Goal: Browse casually

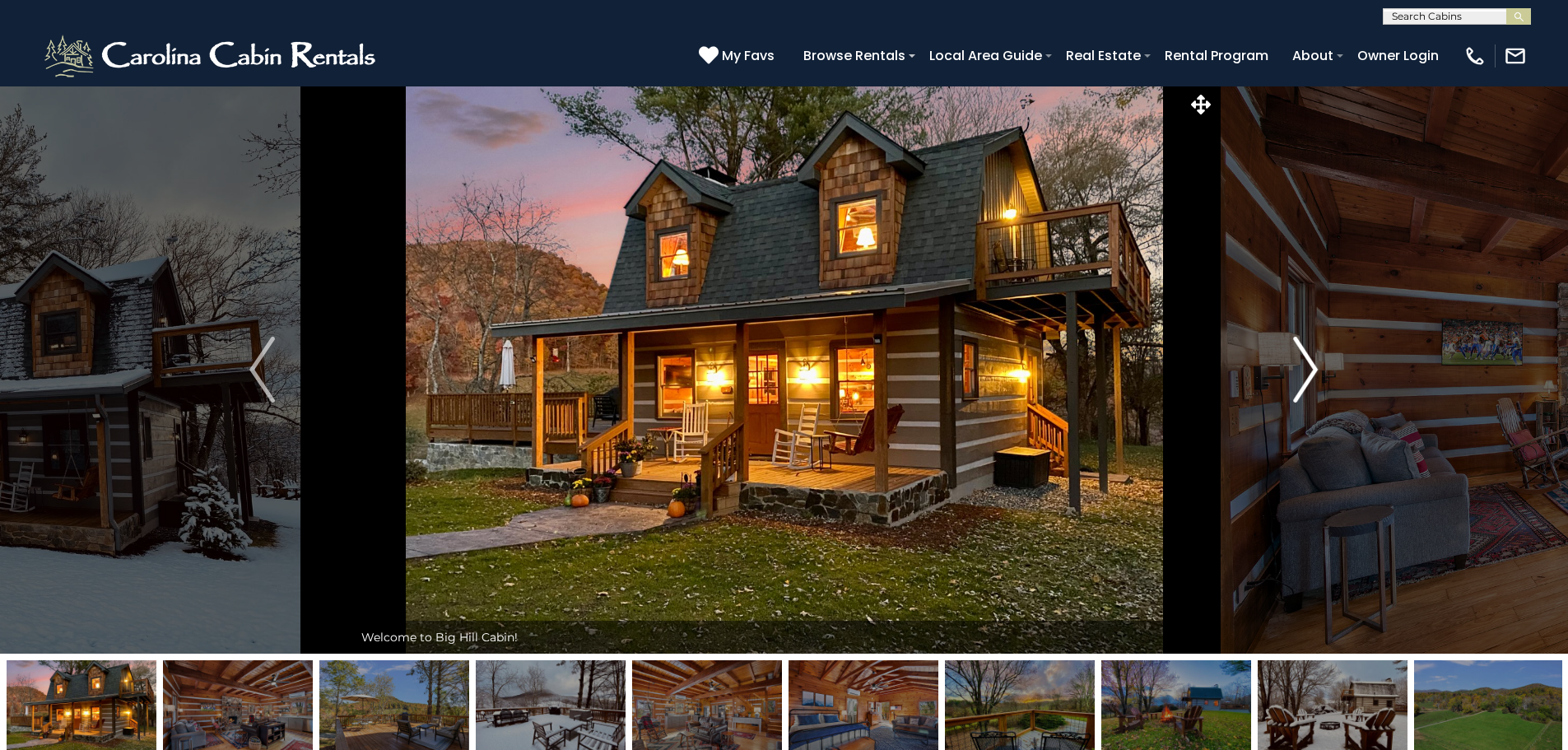
click at [1310, 375] on img "Next" at bounding box center [1305, 369] width 25 height 66
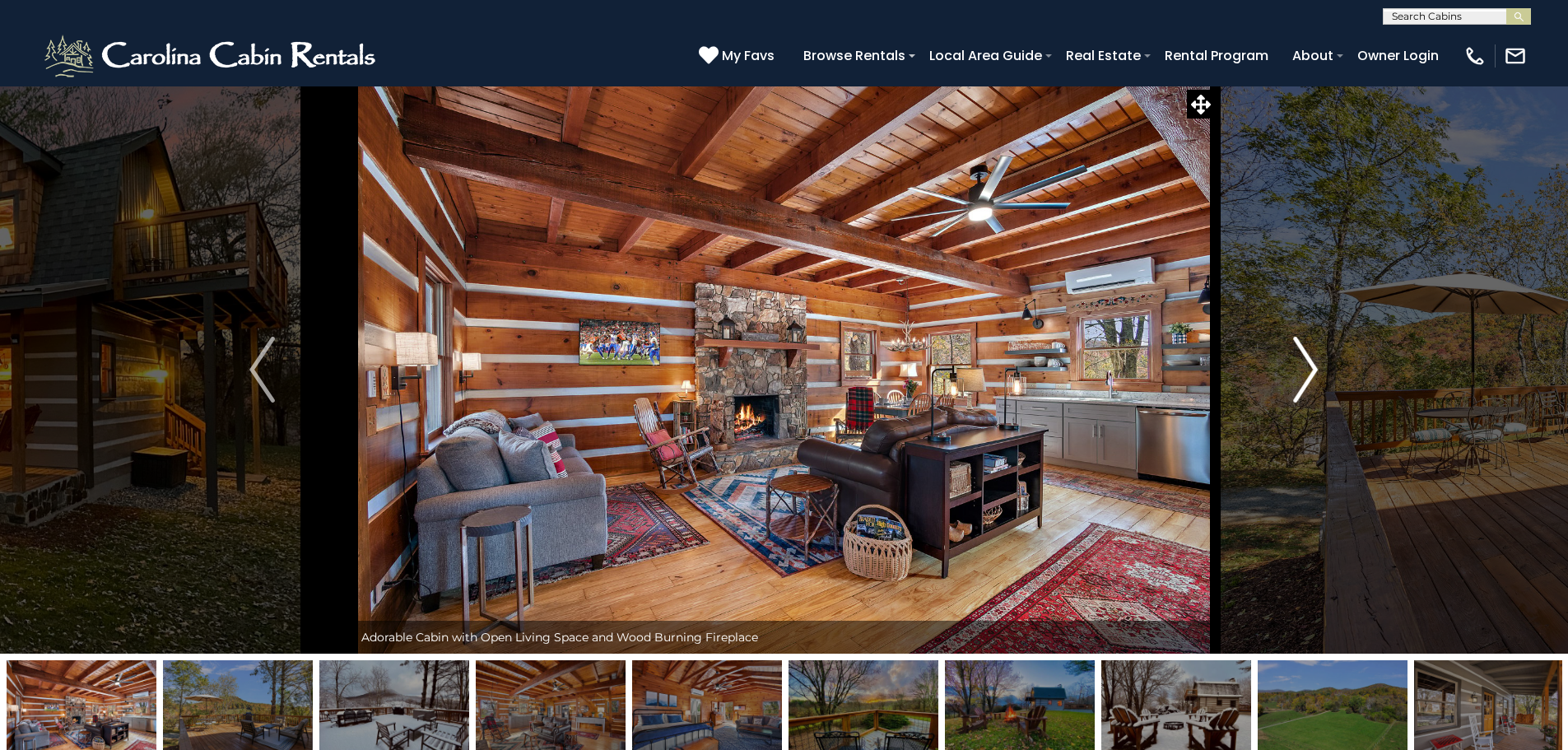
click at [1310, 375] on img "Next" at bounding box center [1305, 369] width 25 height 66
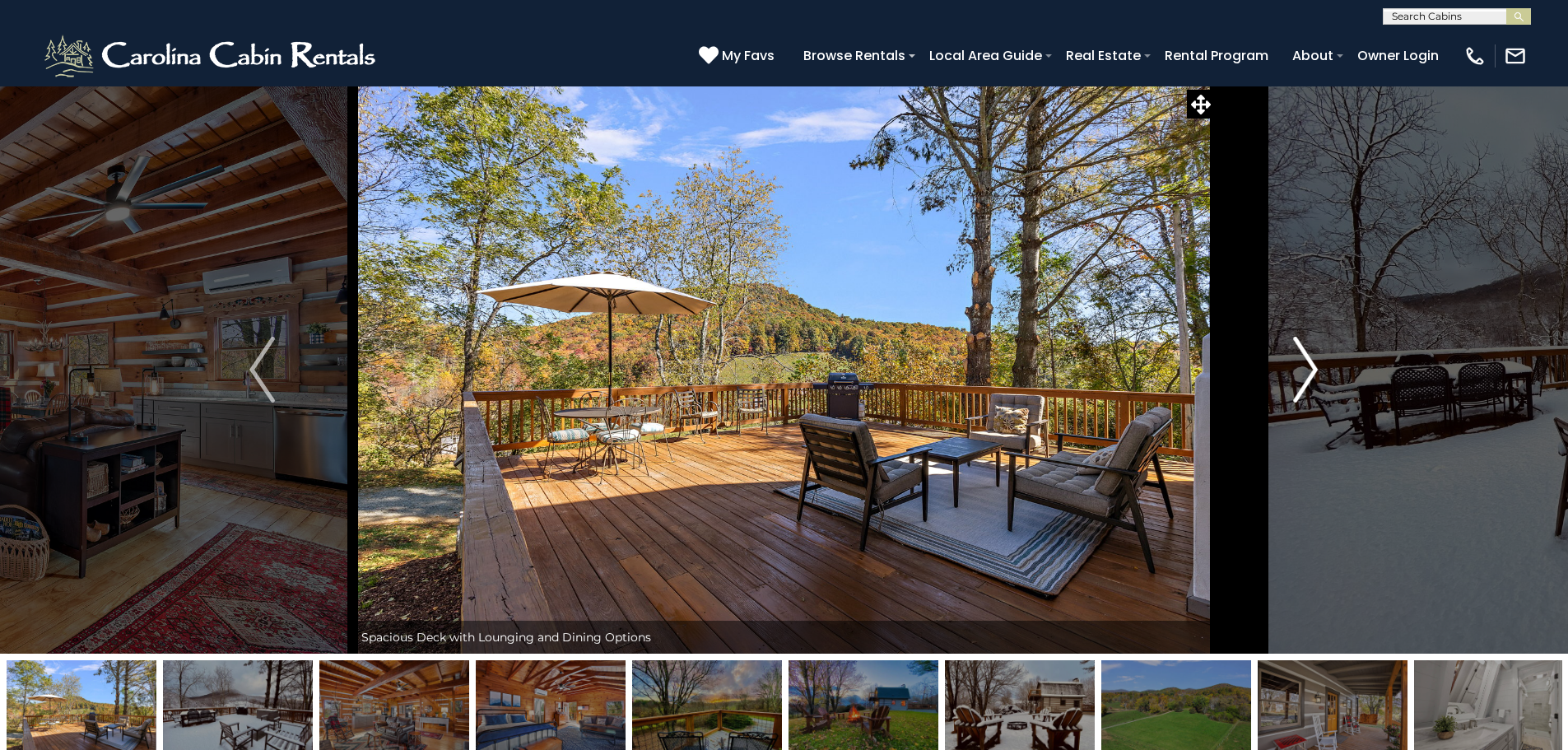
click at [1310, 375] on img "Next" at bounding box center [1305, 369] width 25 height 66
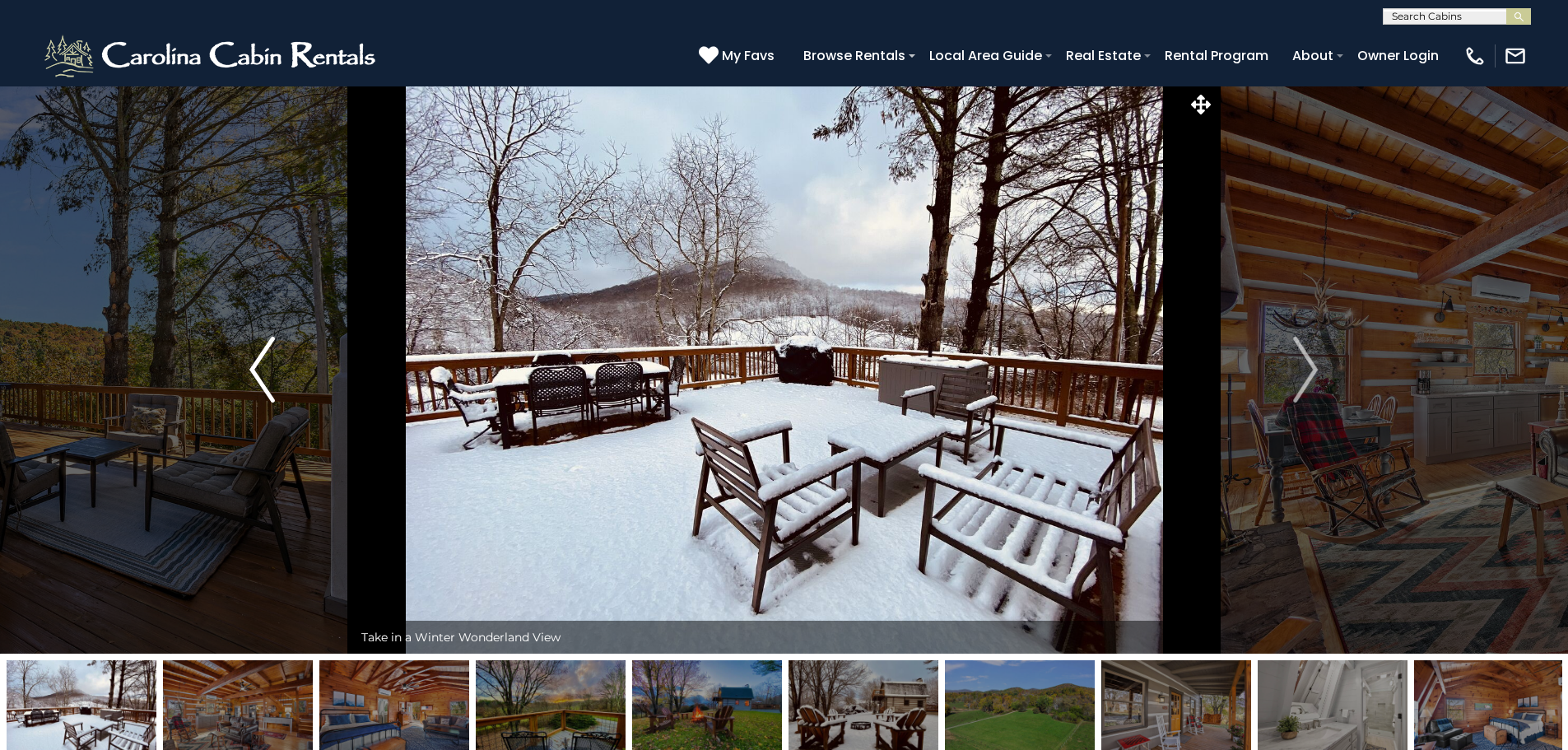
click at [272, 369] on img "Previous" at bounding box center [261, 369] width 25 height 66
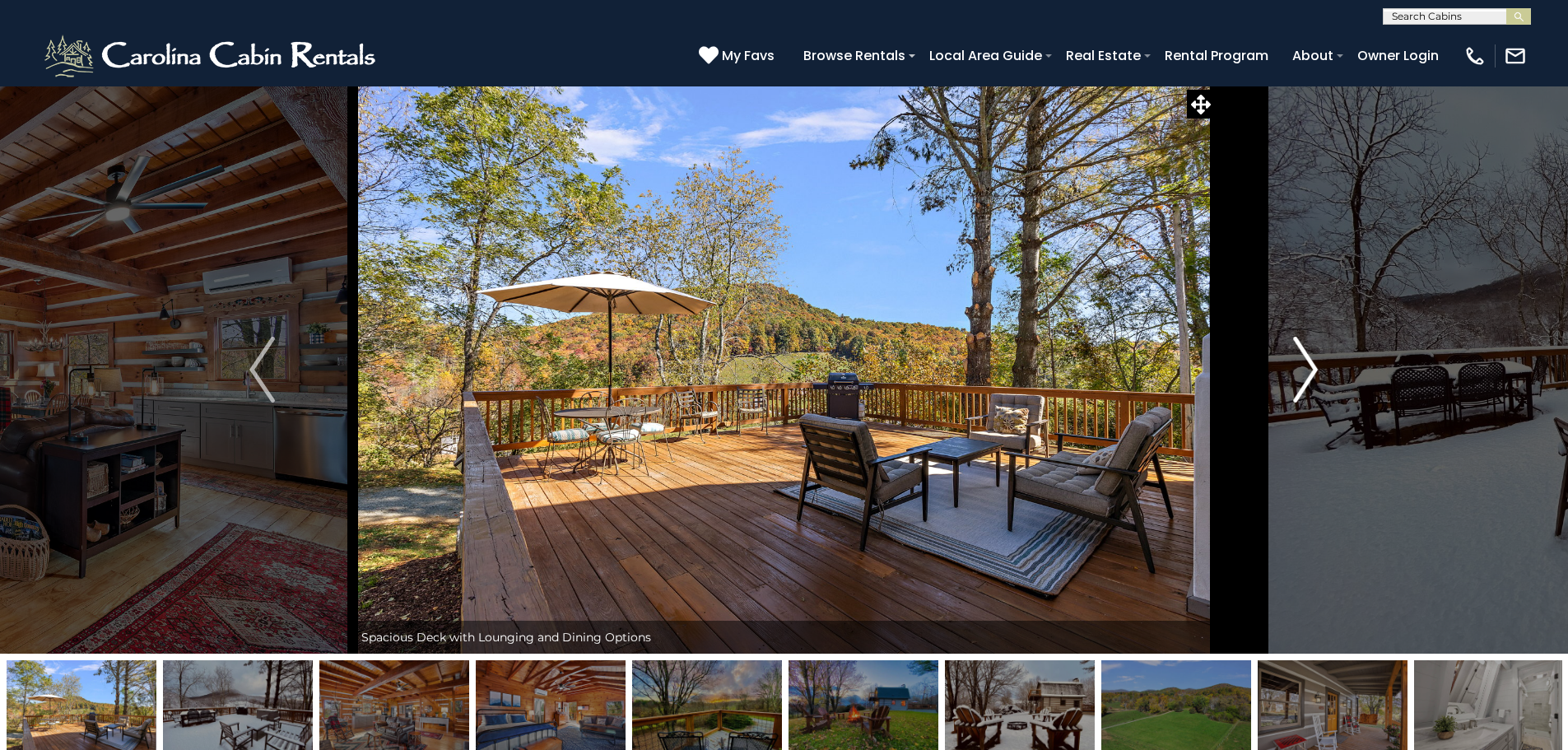
click at [1316, 359] on img "Next" at bounding box center [1305, 369] width 25 height 66
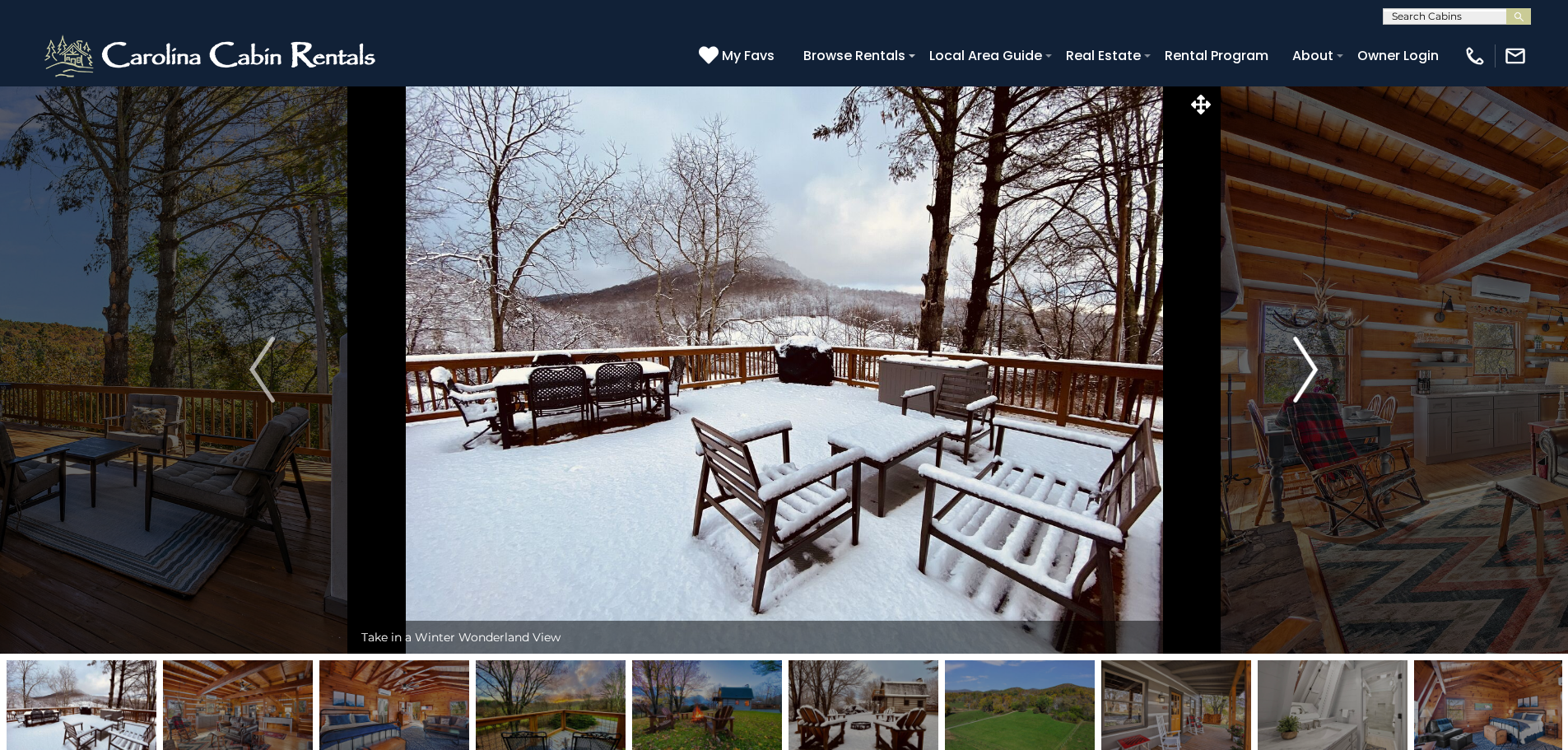
click at [1307, 365] on img "Next" at bounding box center [1305, 369] width 25 height 66
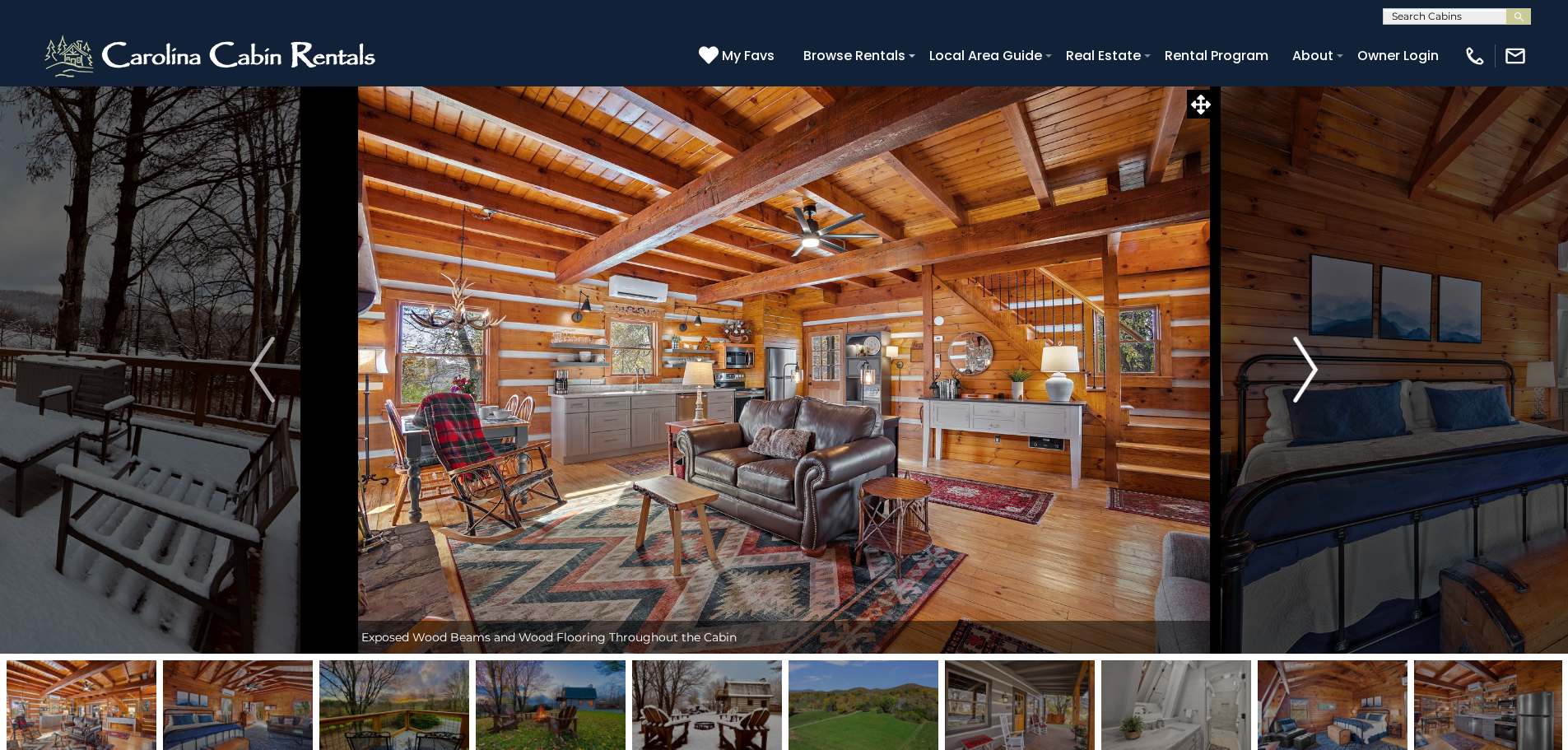
click at [1307, 365] on img "Next" at bounding box center [1305, 369] width 25 height 66
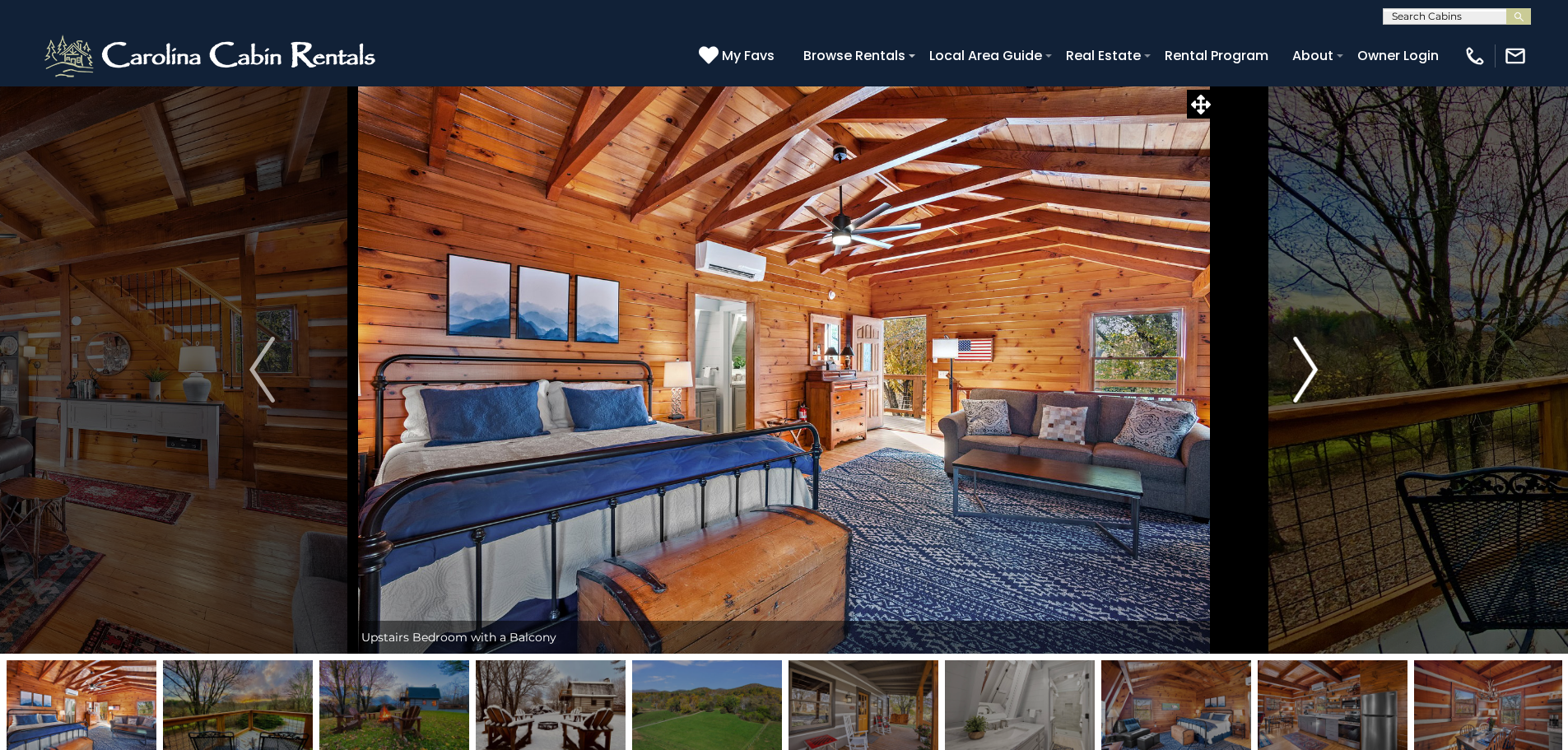
click at [1307, 365] on img "Next" at bounding box center [1305, 369] width 25 height 66
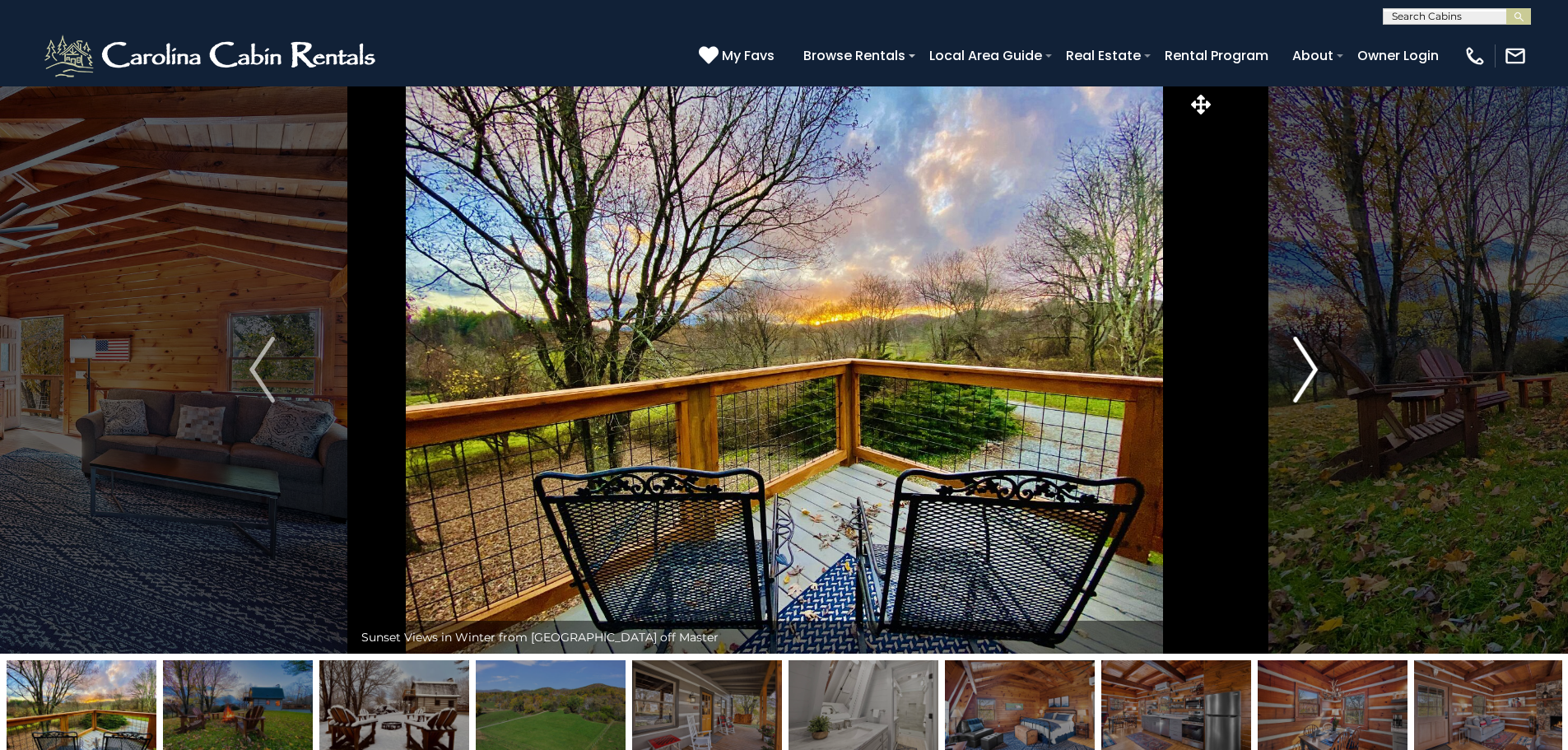
click at [1307, 365] on img "Next" at bounding box center [1305, 369] width 25 height 66
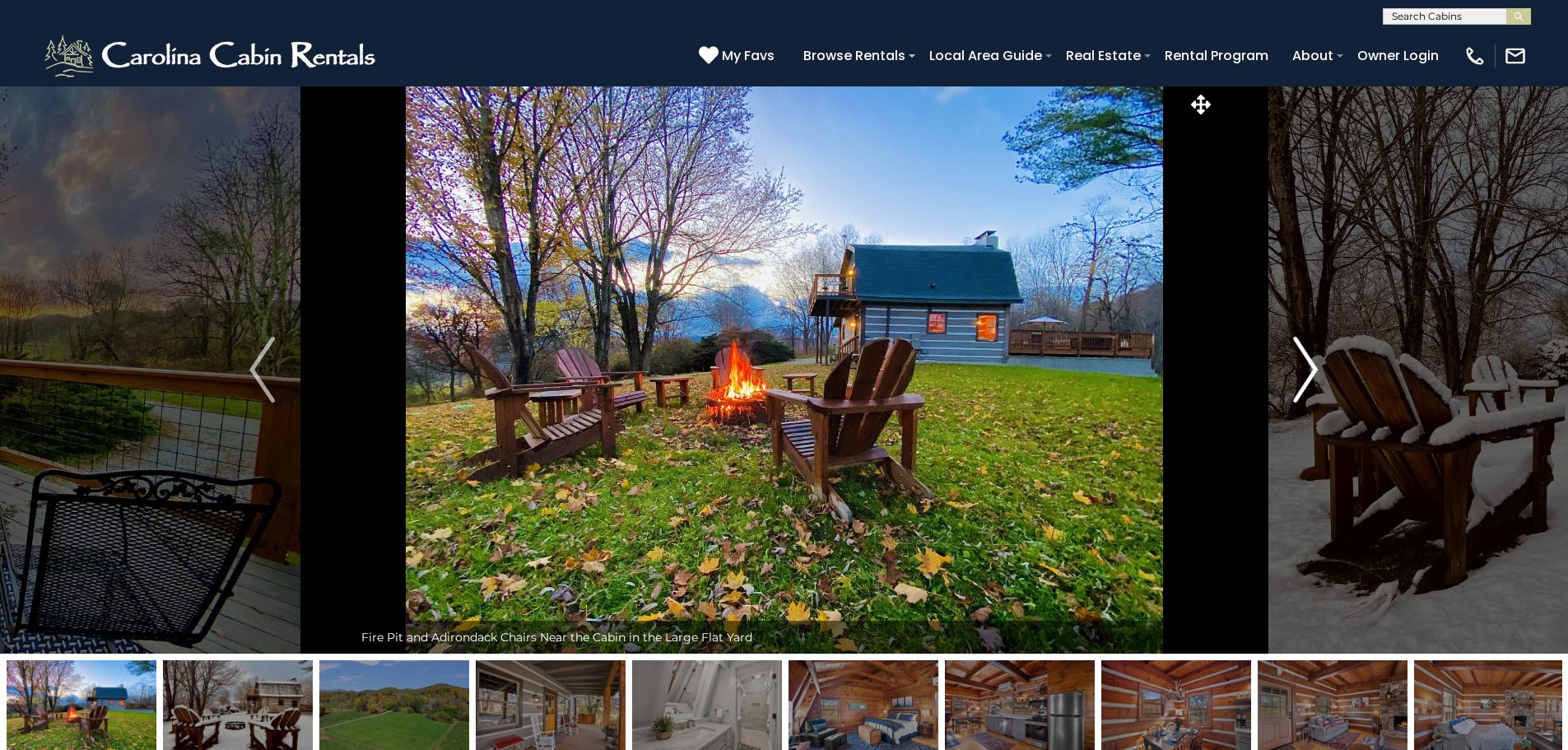
click at [1307, 365] on img "Next" at bounding box center [1305, 369] width 25 height 66
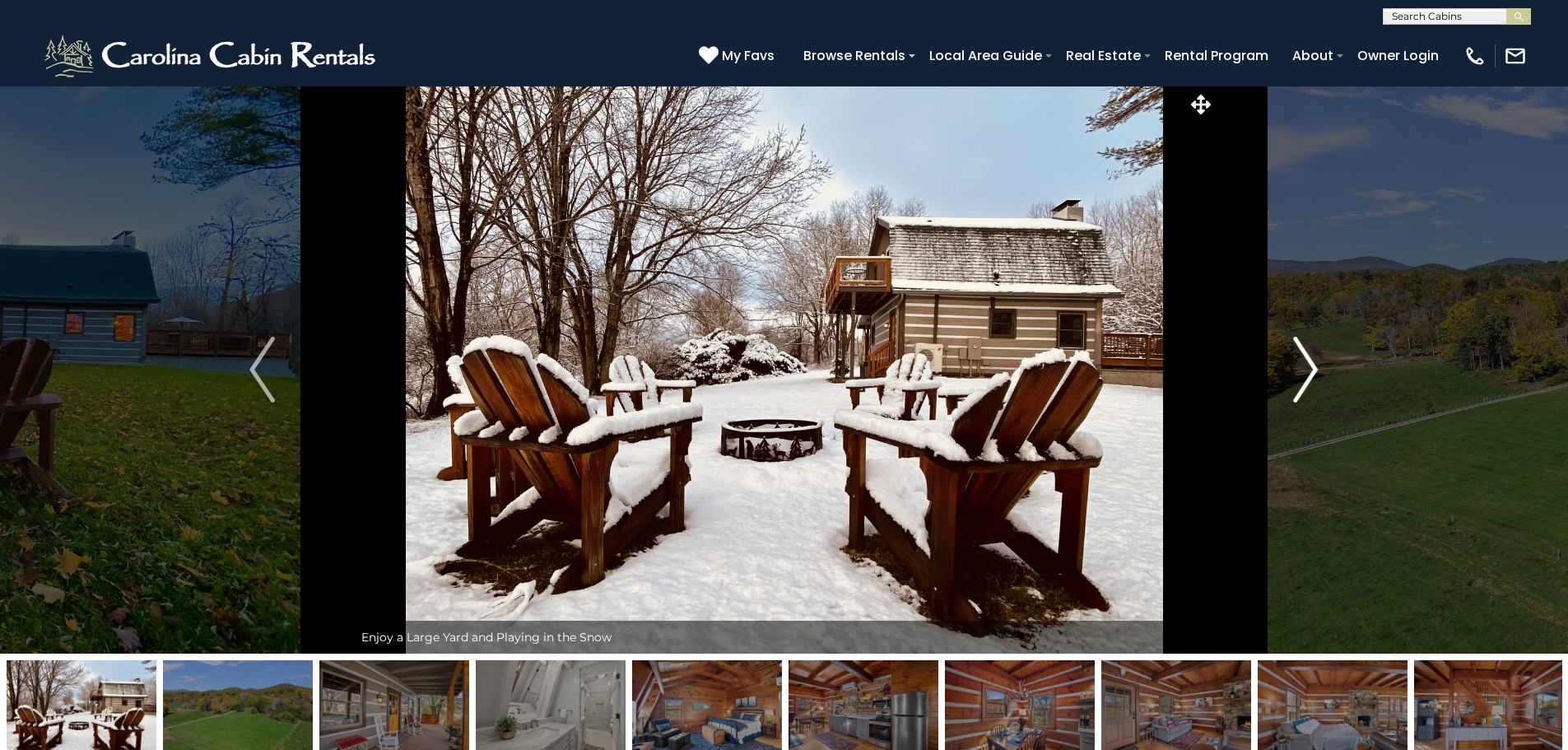
click at [1307, 365] on img "Next" at bounding box center [1305, 369] width 25 height 66
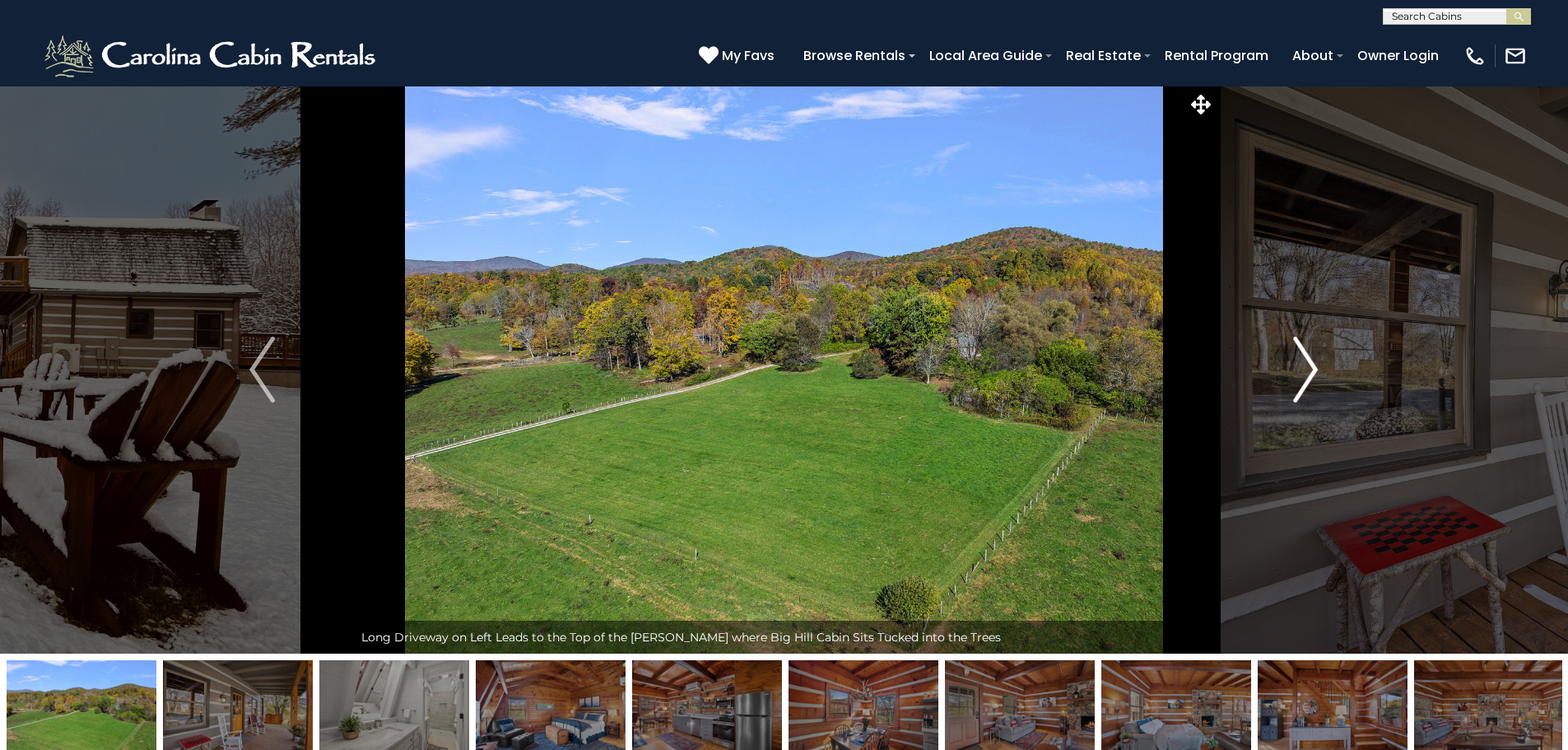
click at [1307, 365] on img "Next" at bounding box center [1305, 369] width 25 height 66
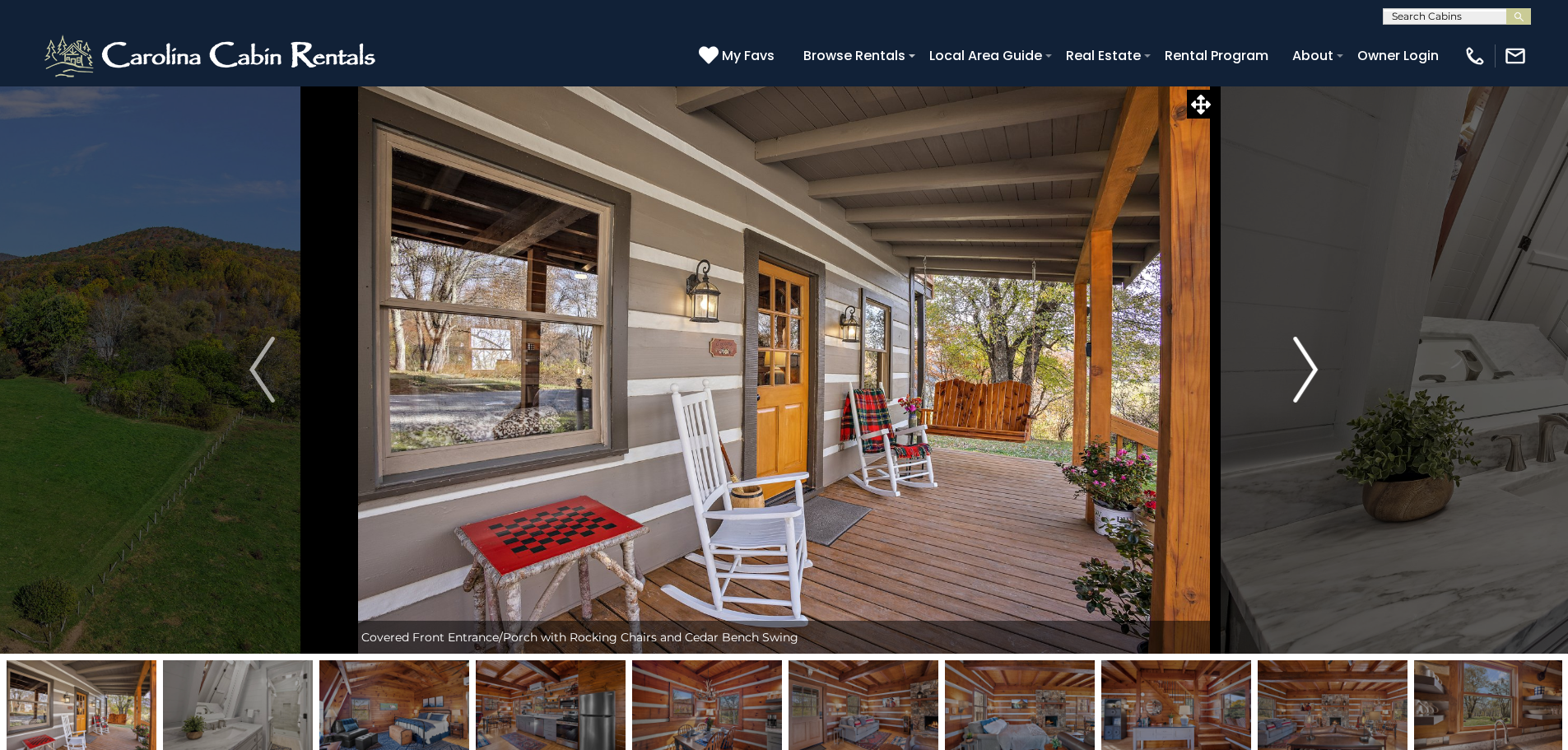
click at [1307, 365] on img "Next" at bounding box center [1305, 369] width 25 height 66
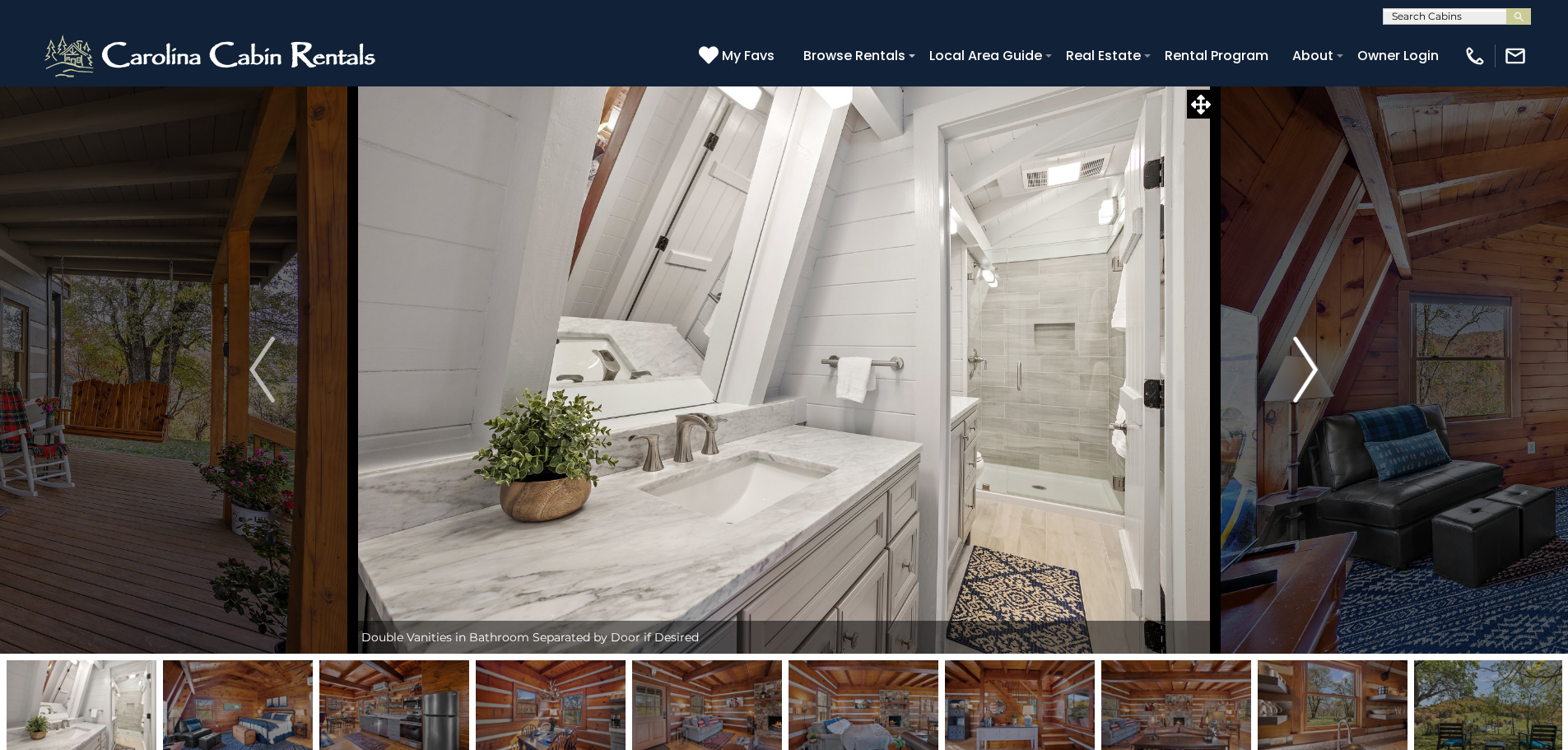
click at [1307, 365] on img "Next" at bounding box center [1305, 369] width 25 height 66
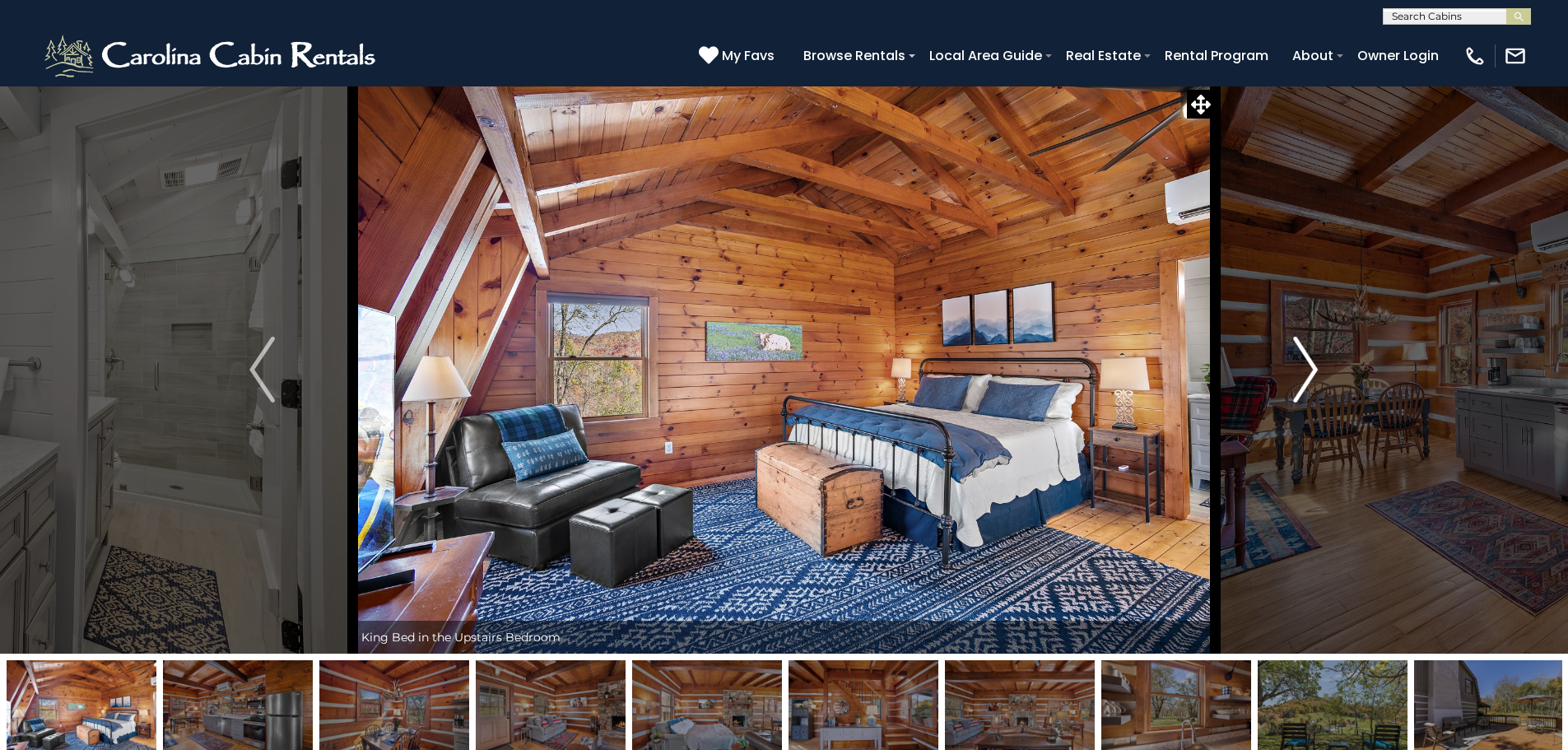
click at [1307, 365] on img "Next" at bounding box center [1305, 369] width 25 height 66
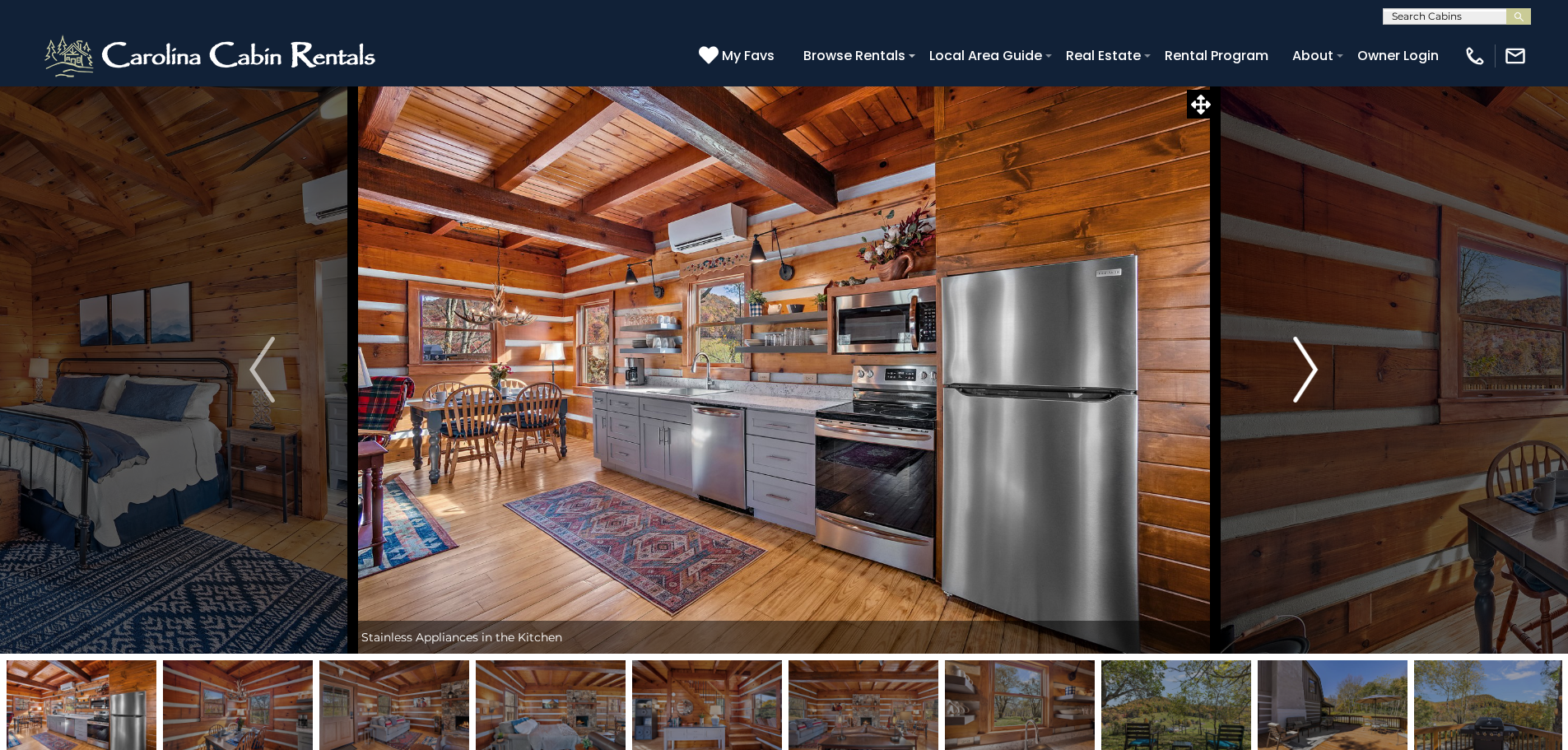
click at [1307, 365] on img "Next" at bounding box center [1305, 369] width 25 height 66
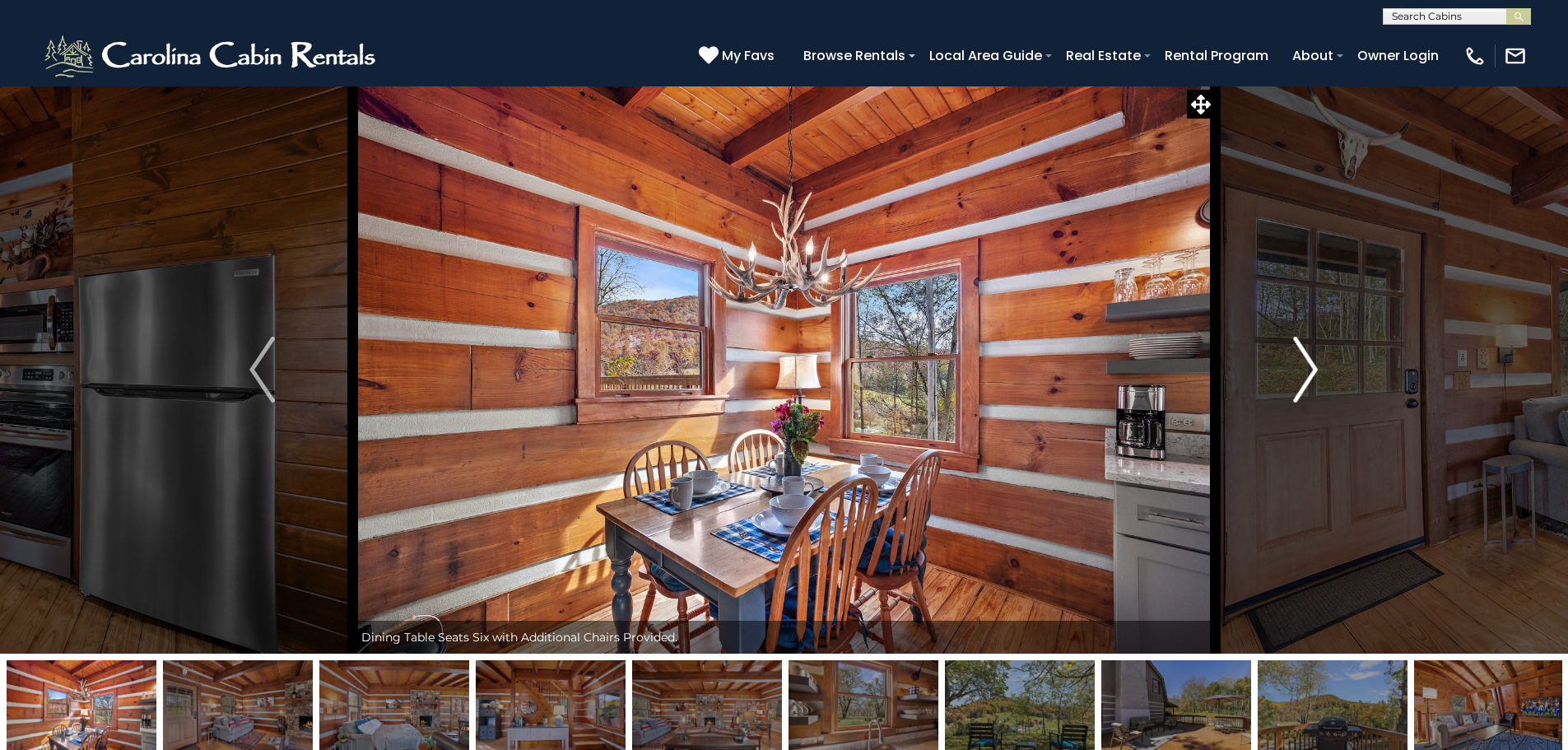
click at [1307, 365] on img "Next" at bounding box center [1305, 369] width 25 height 66
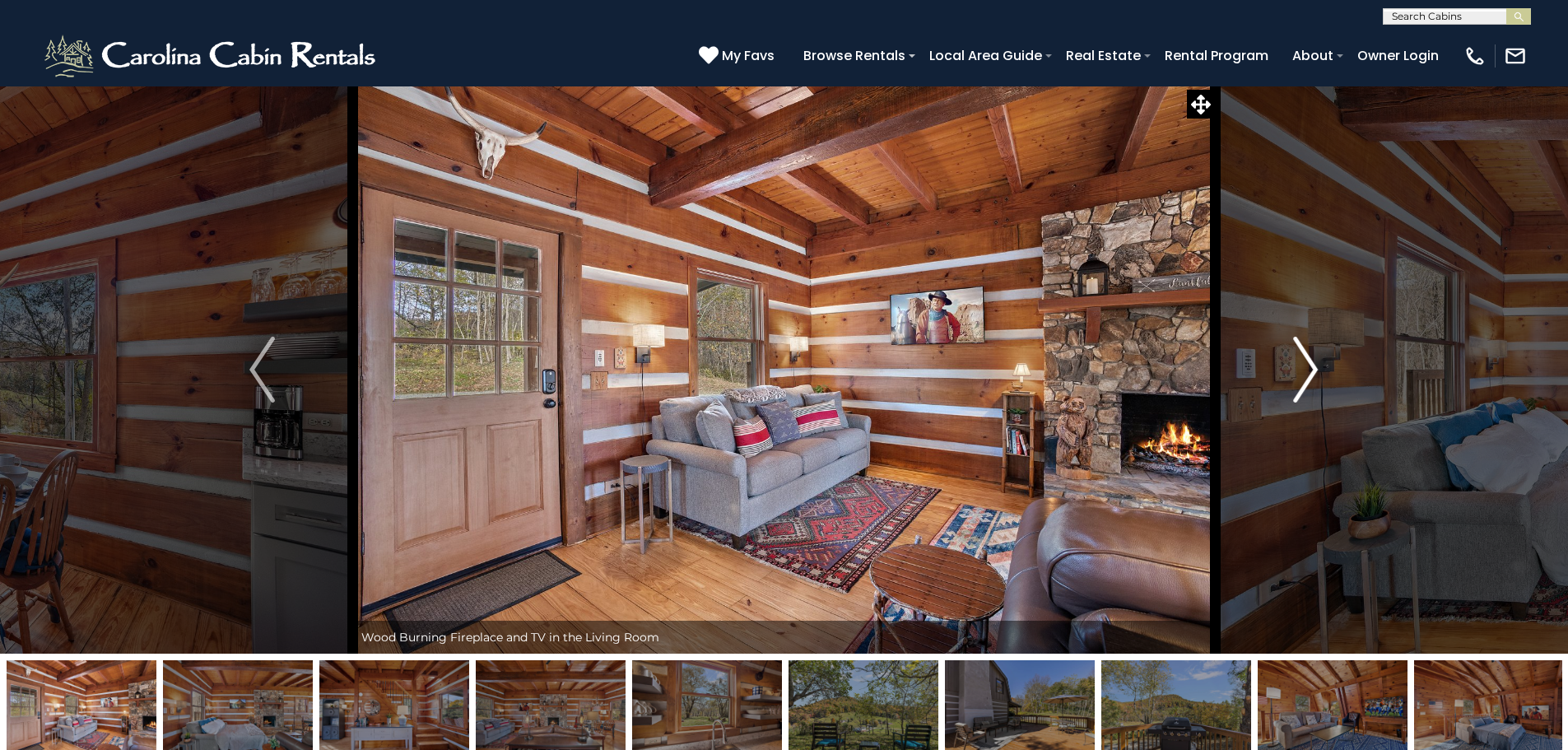
click at [1307, 365] on img "Next" at bounding box center [1305, 369] width 25 height 66
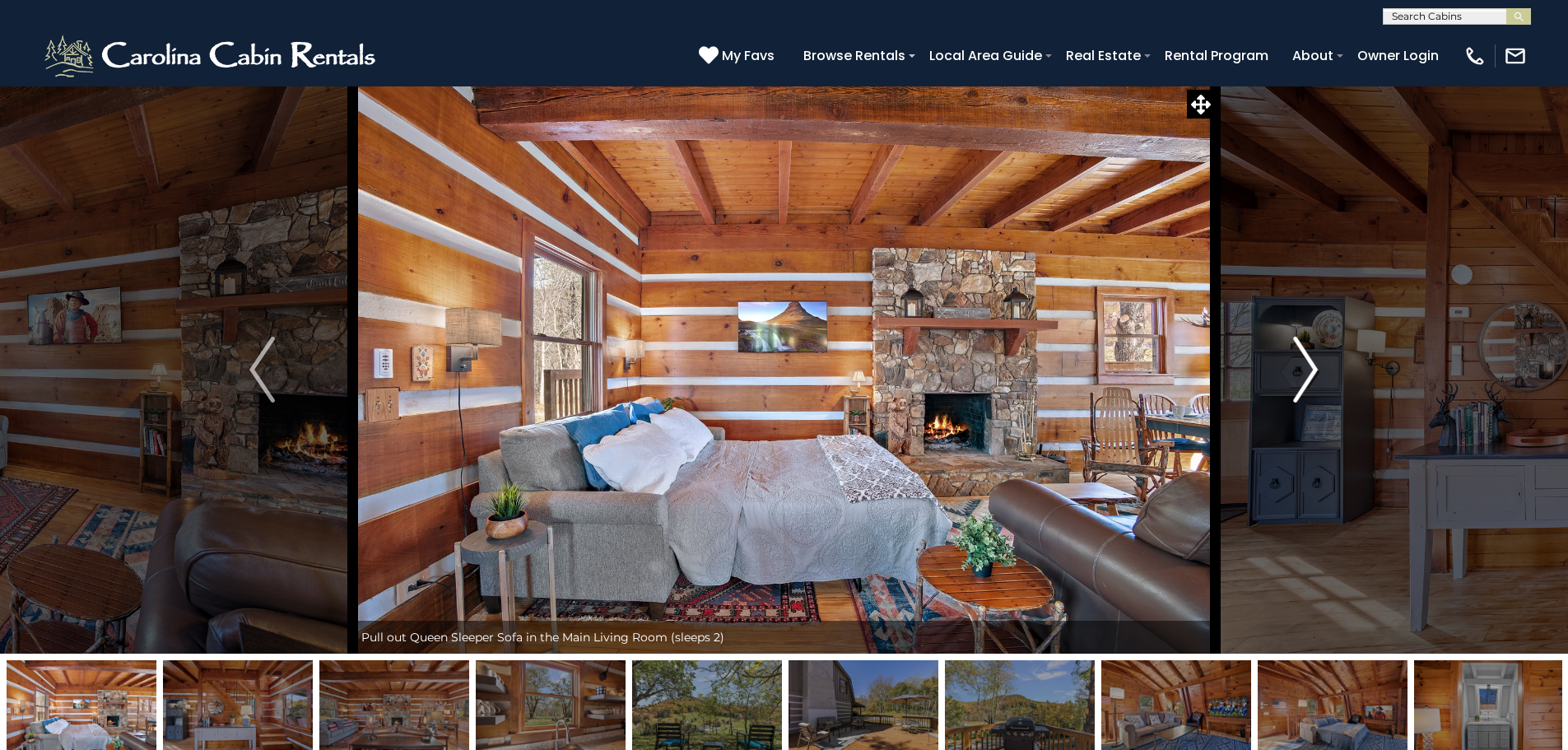
click at [1307, 365] on img "Next" at bounding box center [1305, 369] width 25 height 66
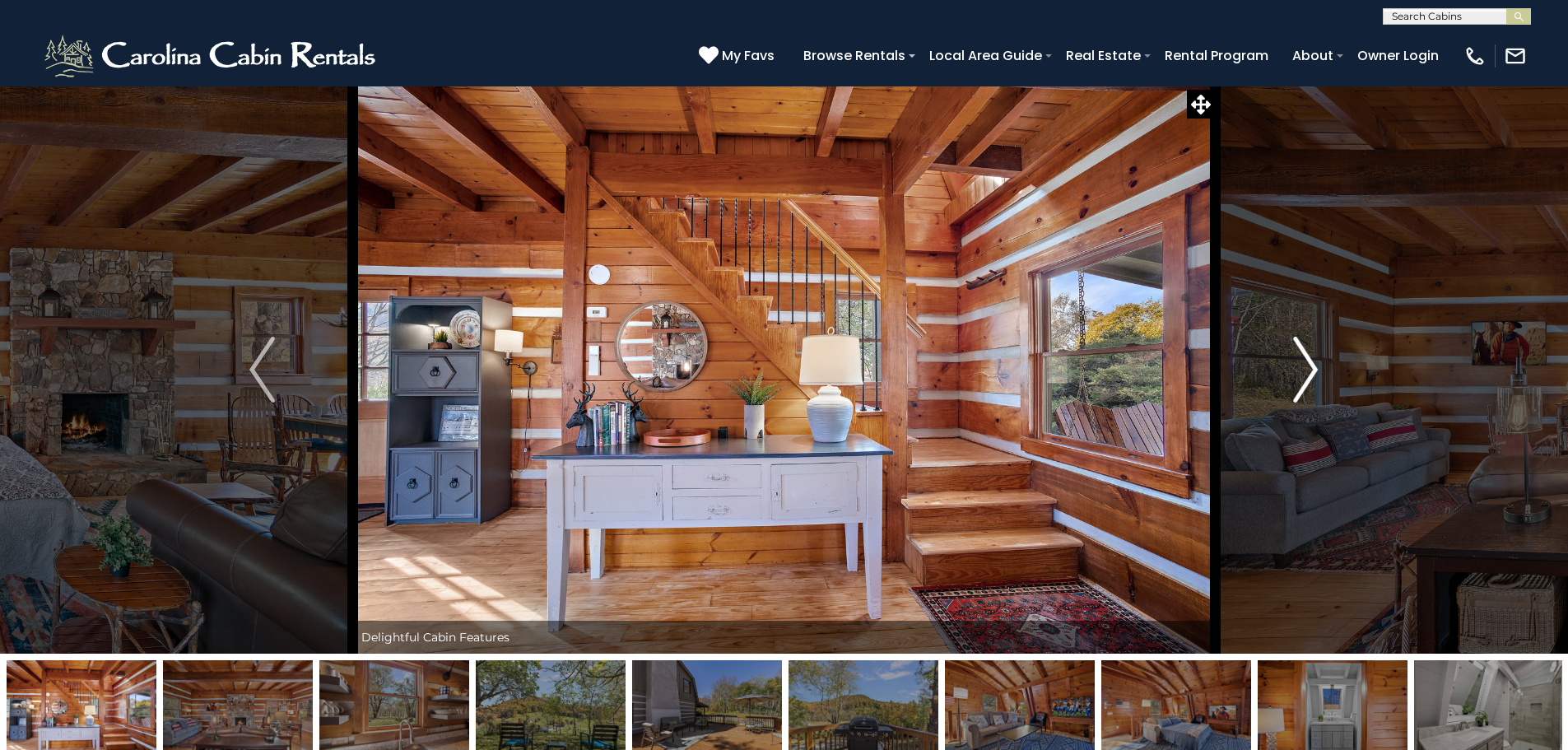
click at [1307, 365] on img "Next" at bounding box center [1305, 369] width 25 height 66
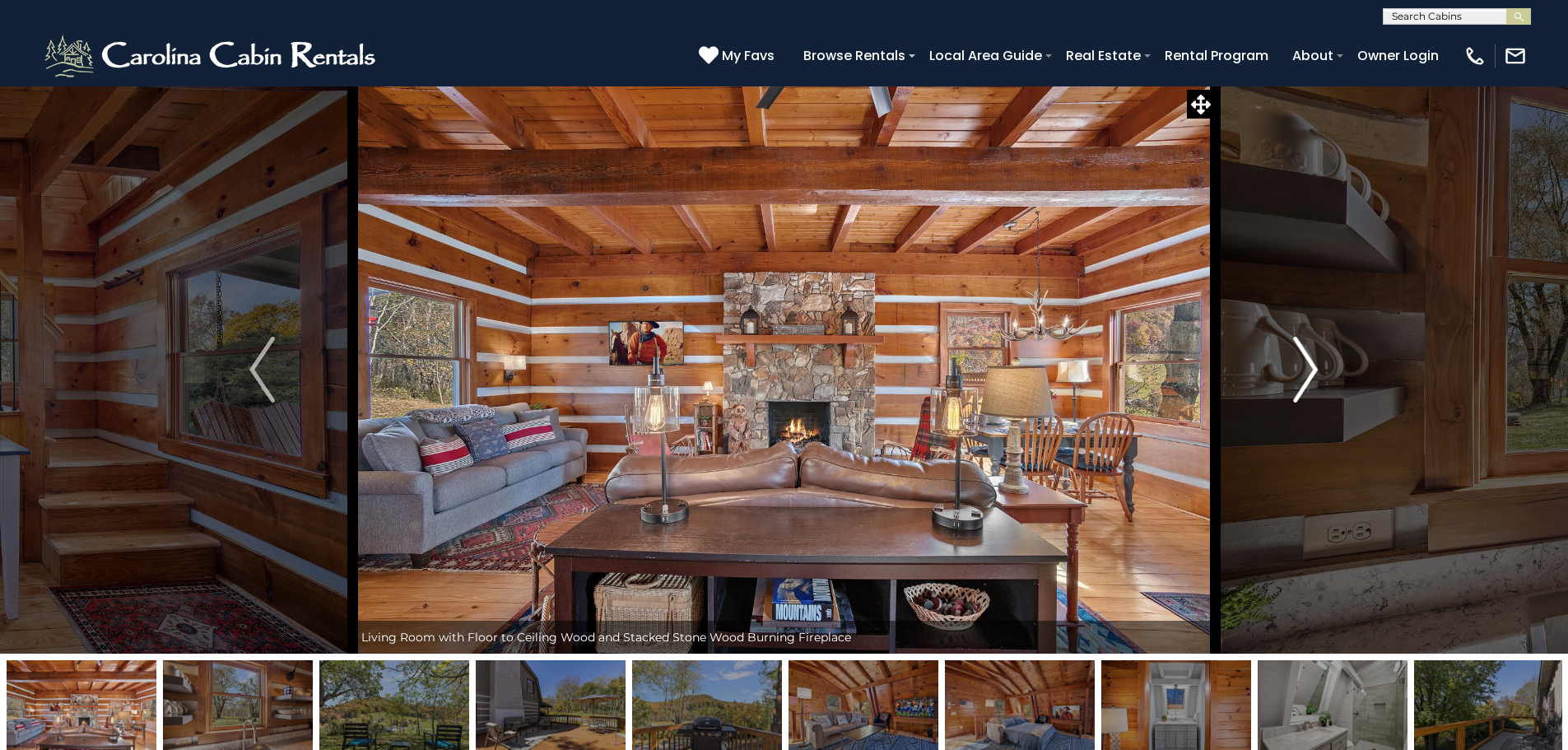
click at [1307, 365] on img "Next" at bounding box center [1305, 369] width 25 height 66
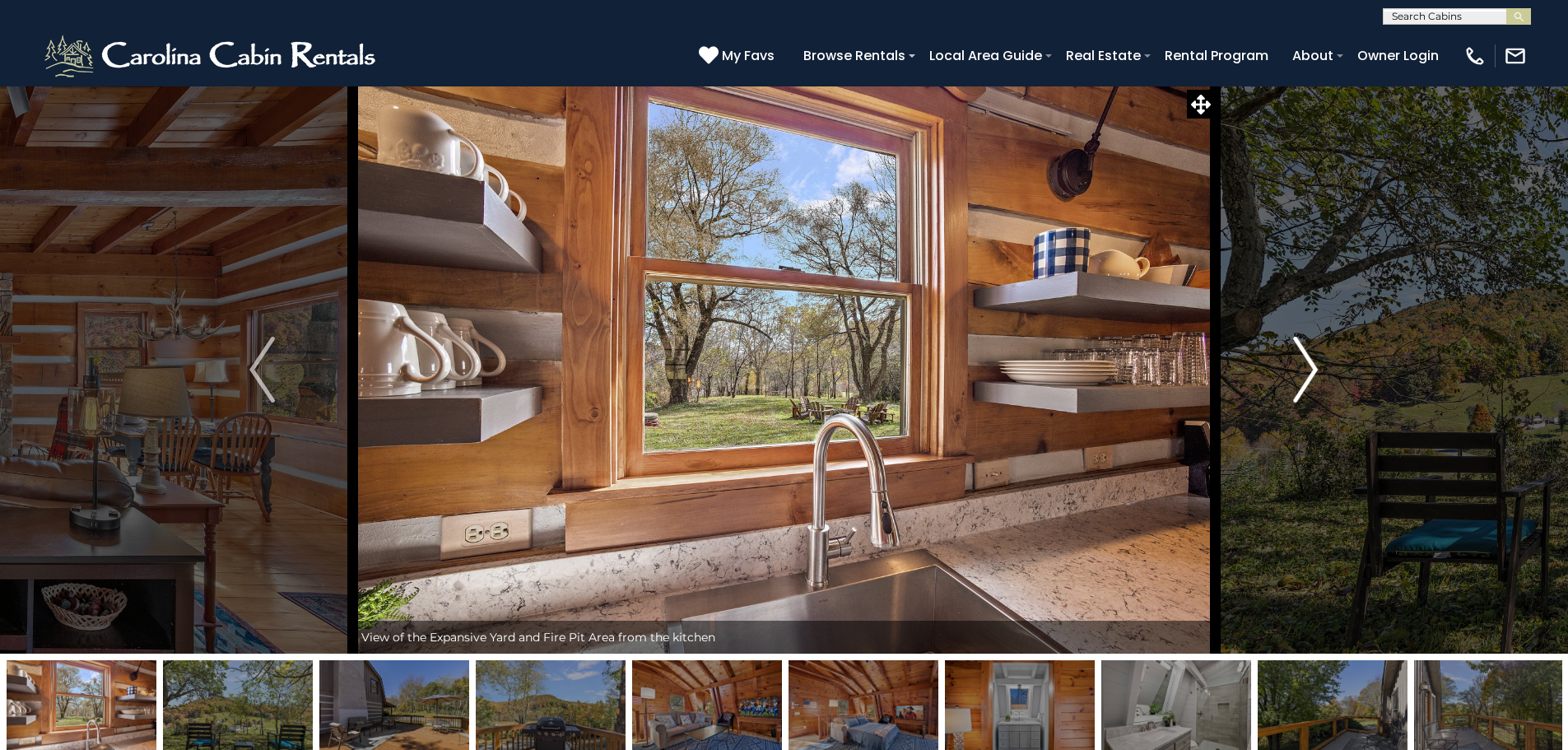
click at [1307, 365] on img "Next" at bounding box center [1305, 369] width 25 height 66
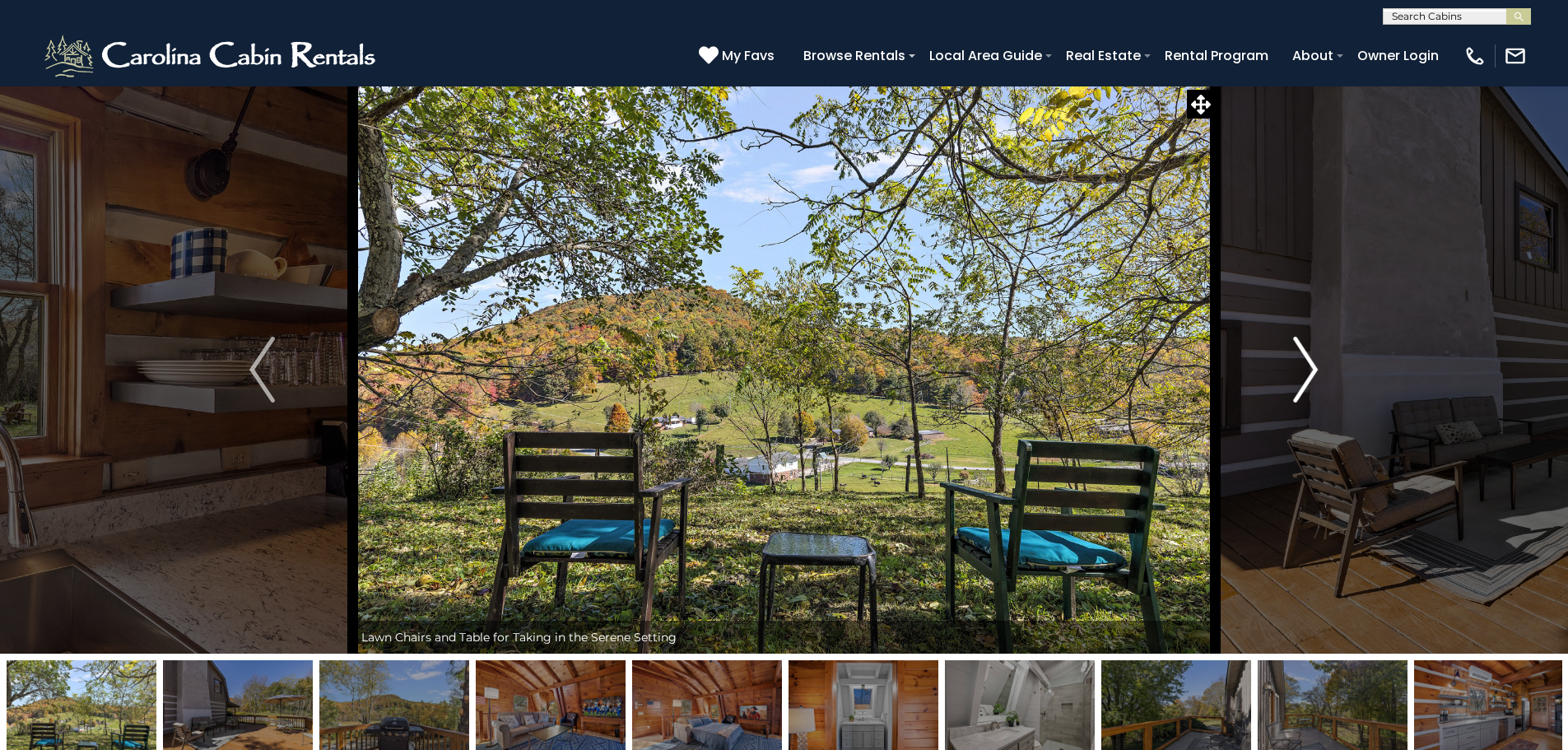
click at [1307, 365] on img "Next" at bounding box center [1305, 369] width 25 height 66
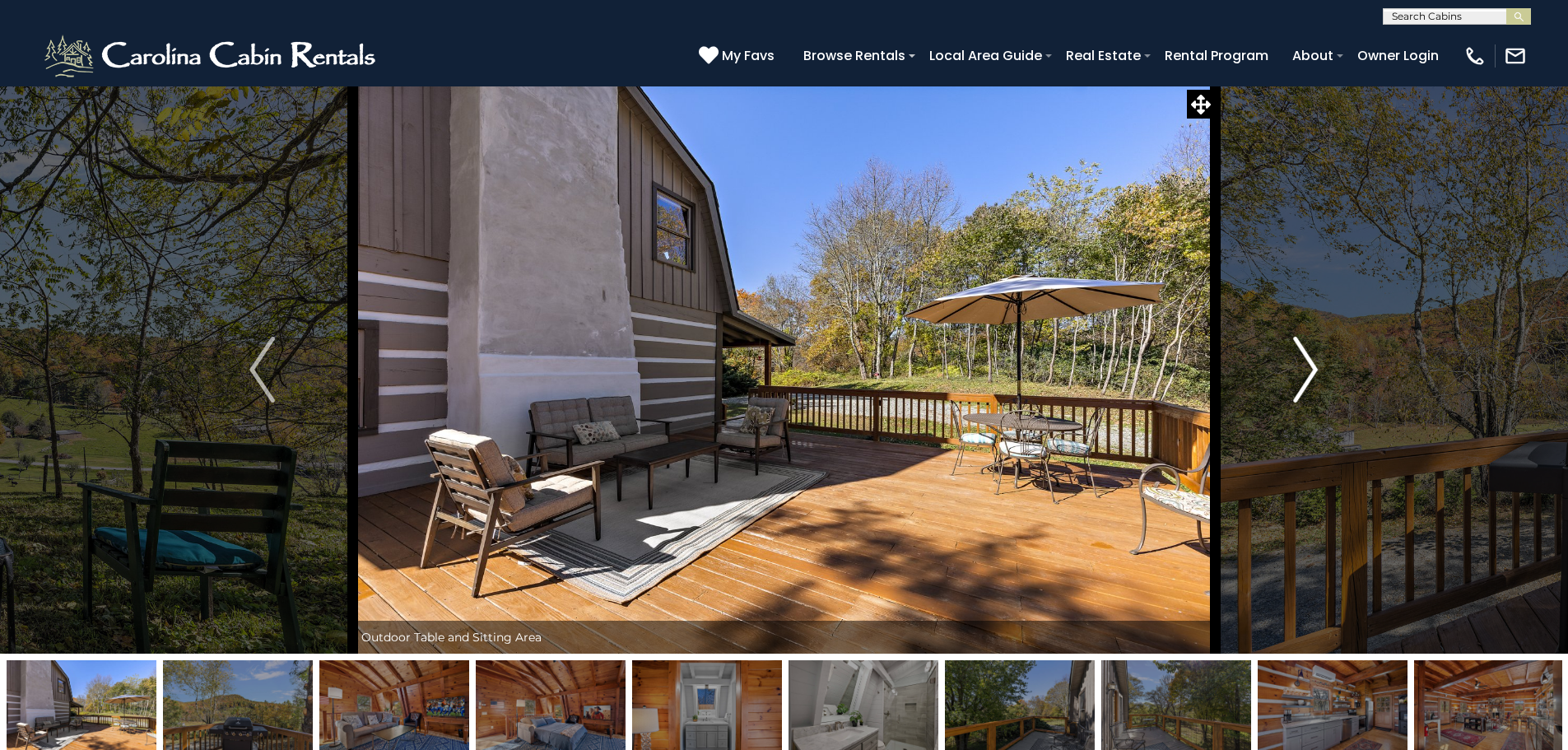
click at [1307, 365] on img "Next" at bounding box center [1305, 369] width 25 height 66
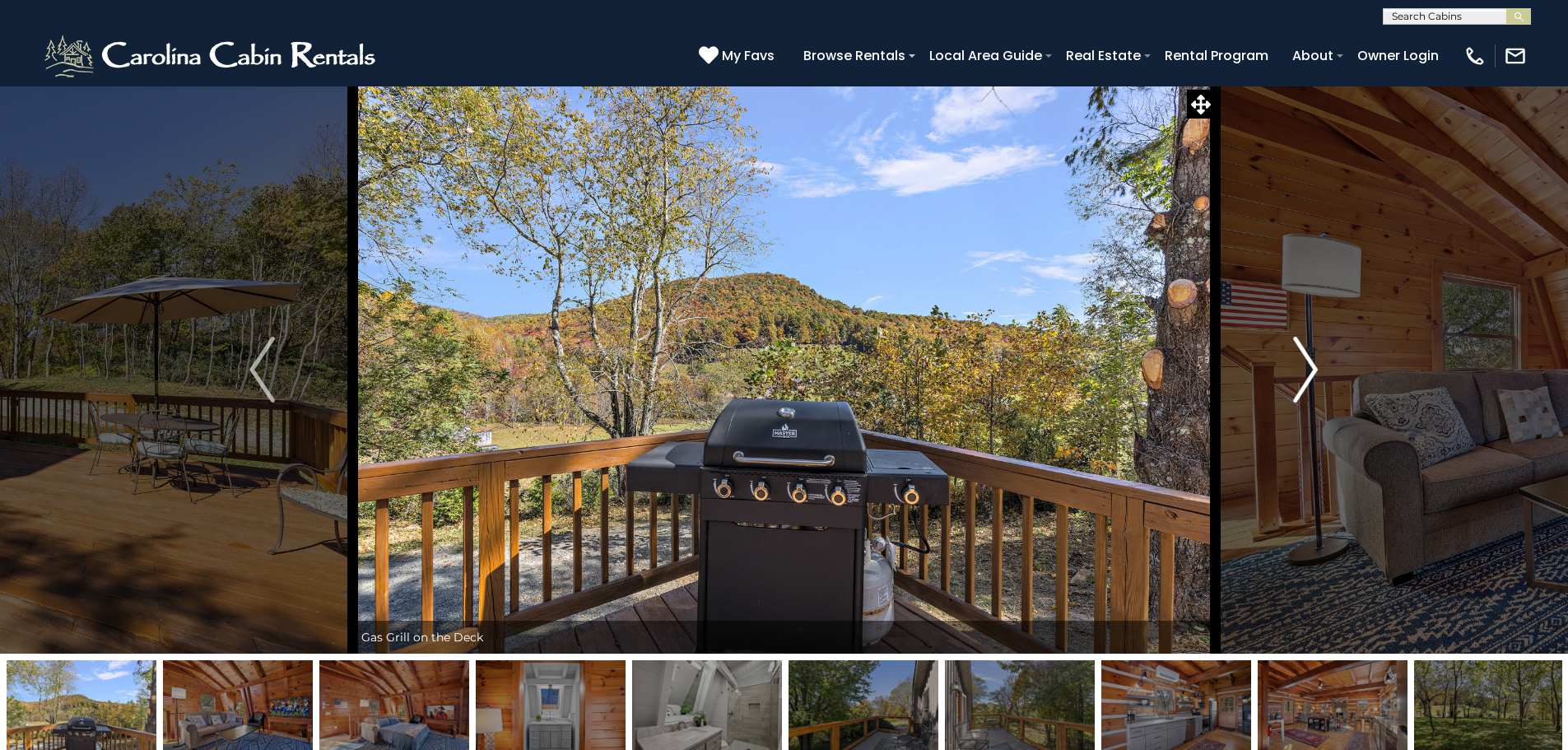
click at [1307, 365] on img "Next" at bounding box center [1305, 369] width 25 height 66
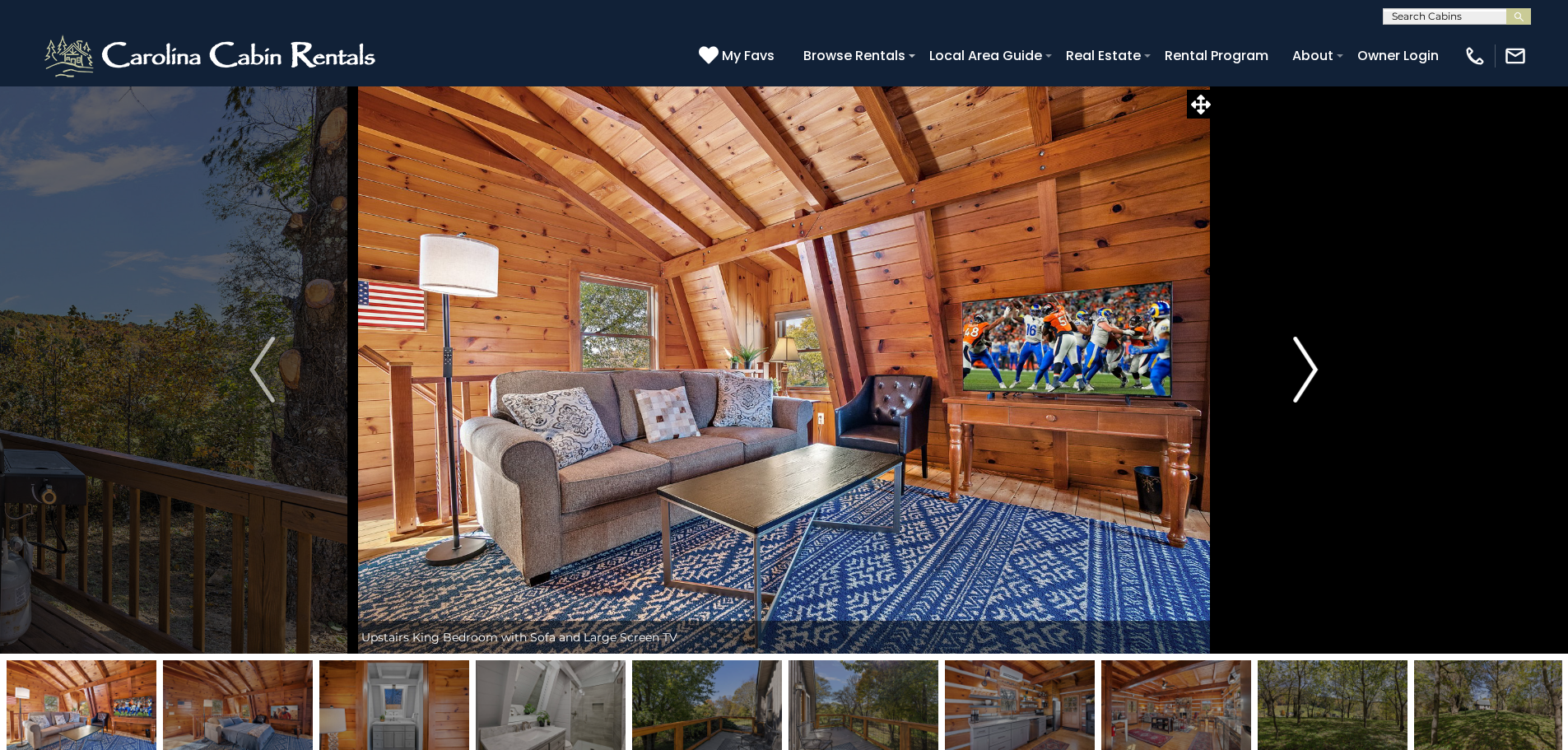
click at [1307, 365] on img "Next" at bounding box center [1305, 369] width 25 height 66
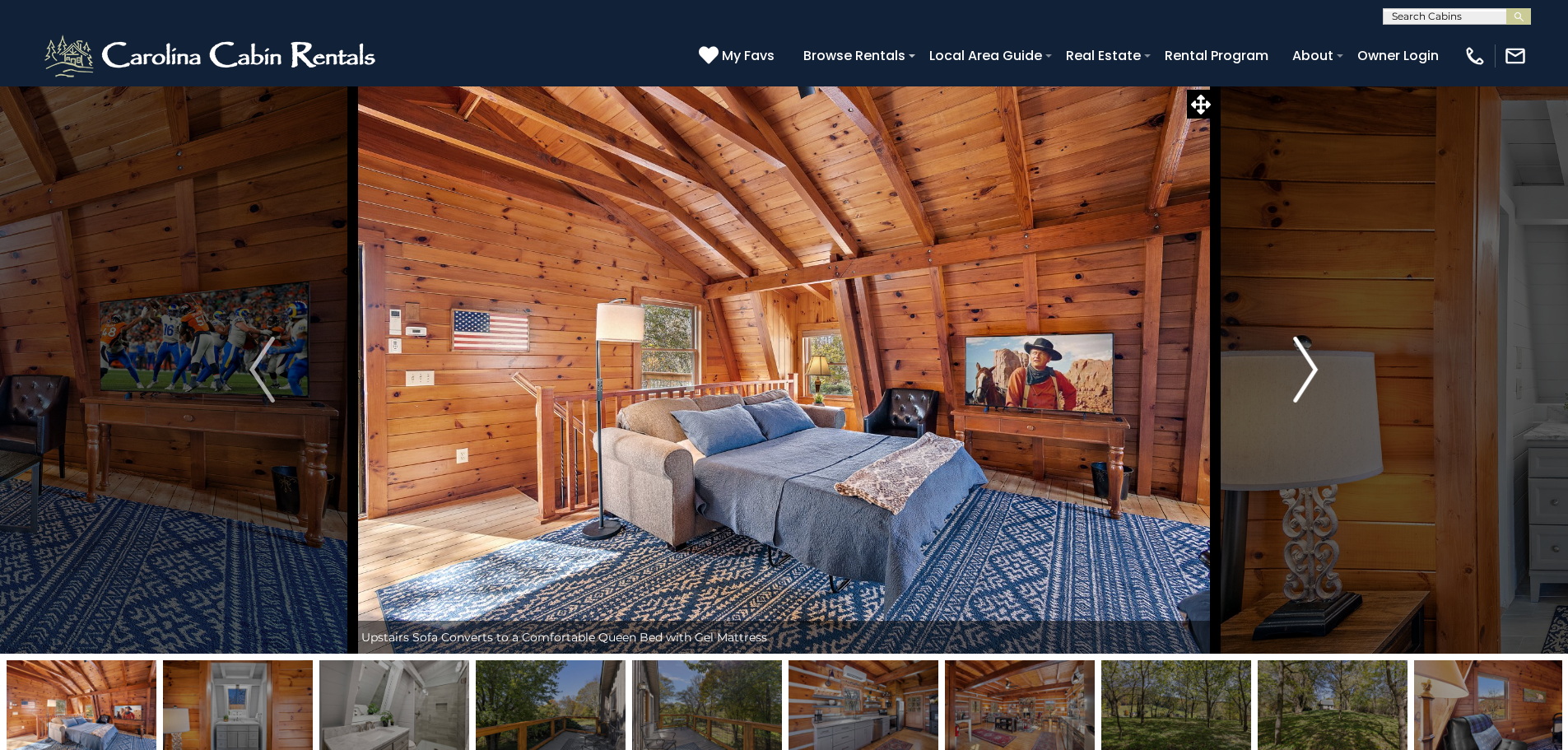
click at [1307, 365] on img "Next" at bounding box center [1305, 369] width 25 height 66
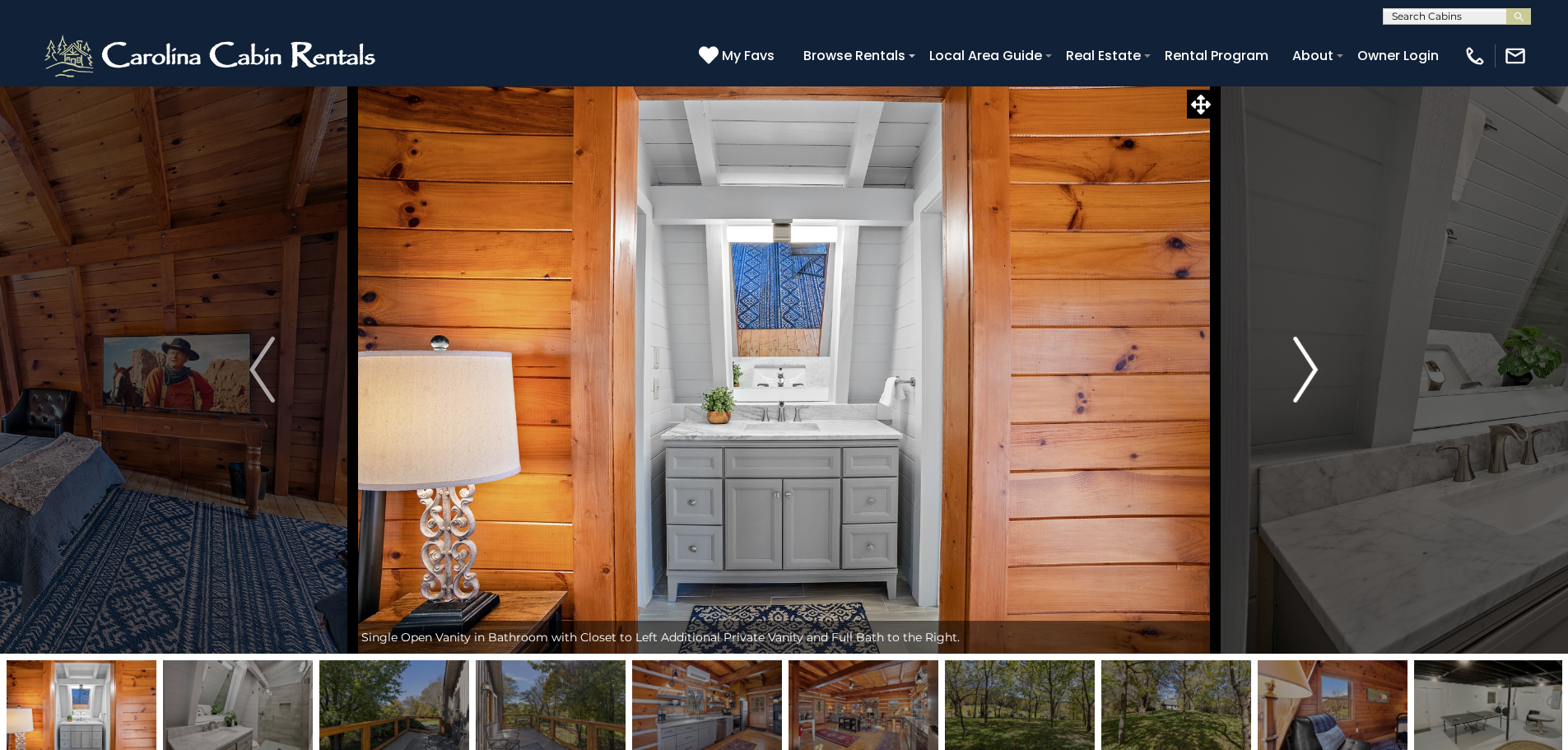
click at [1307, 365] on img "Next" at bounding box center [1305, 369] width 25 height 66
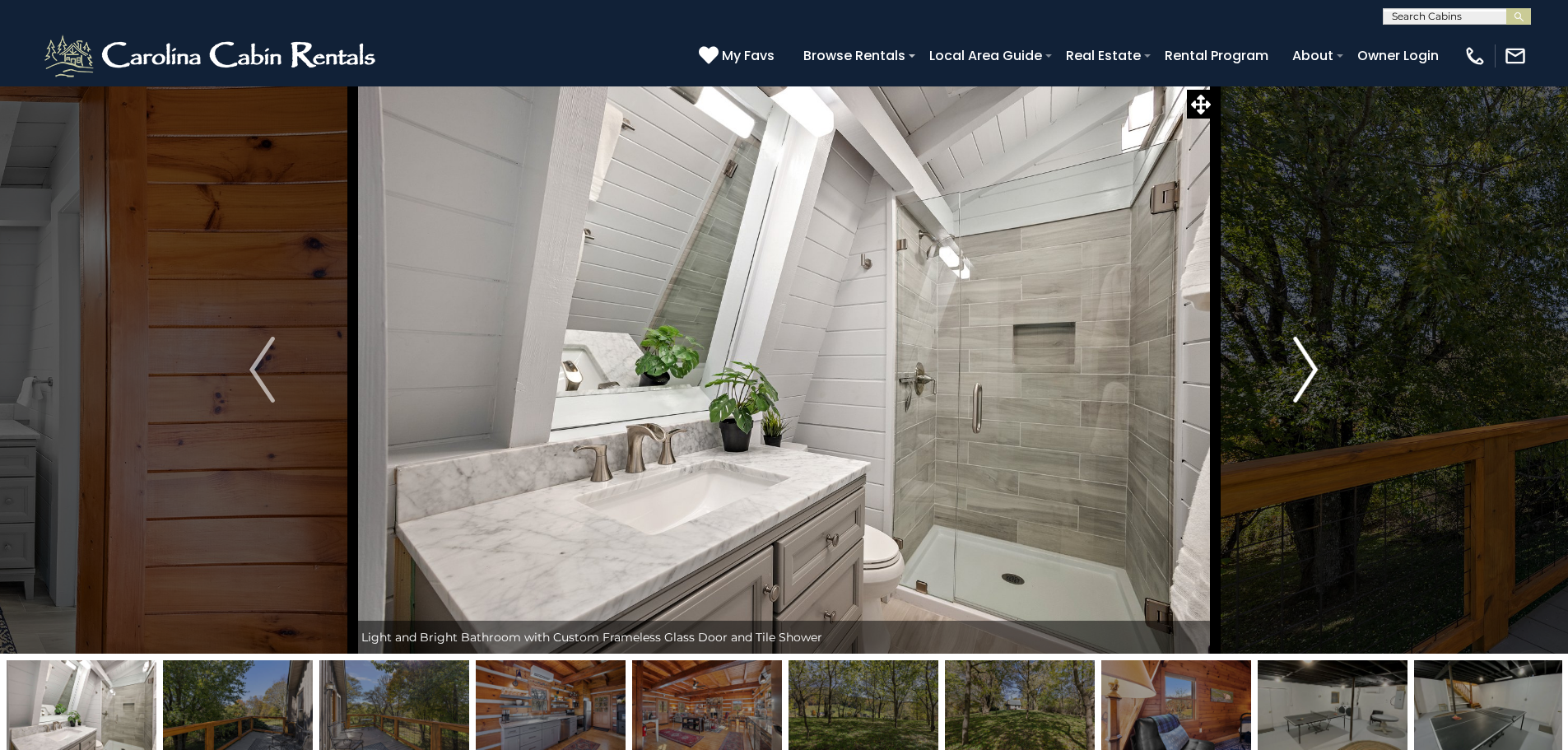
click at [1307, 365] on img "Next" at bounding box center [1305, 369] width 25 height 66
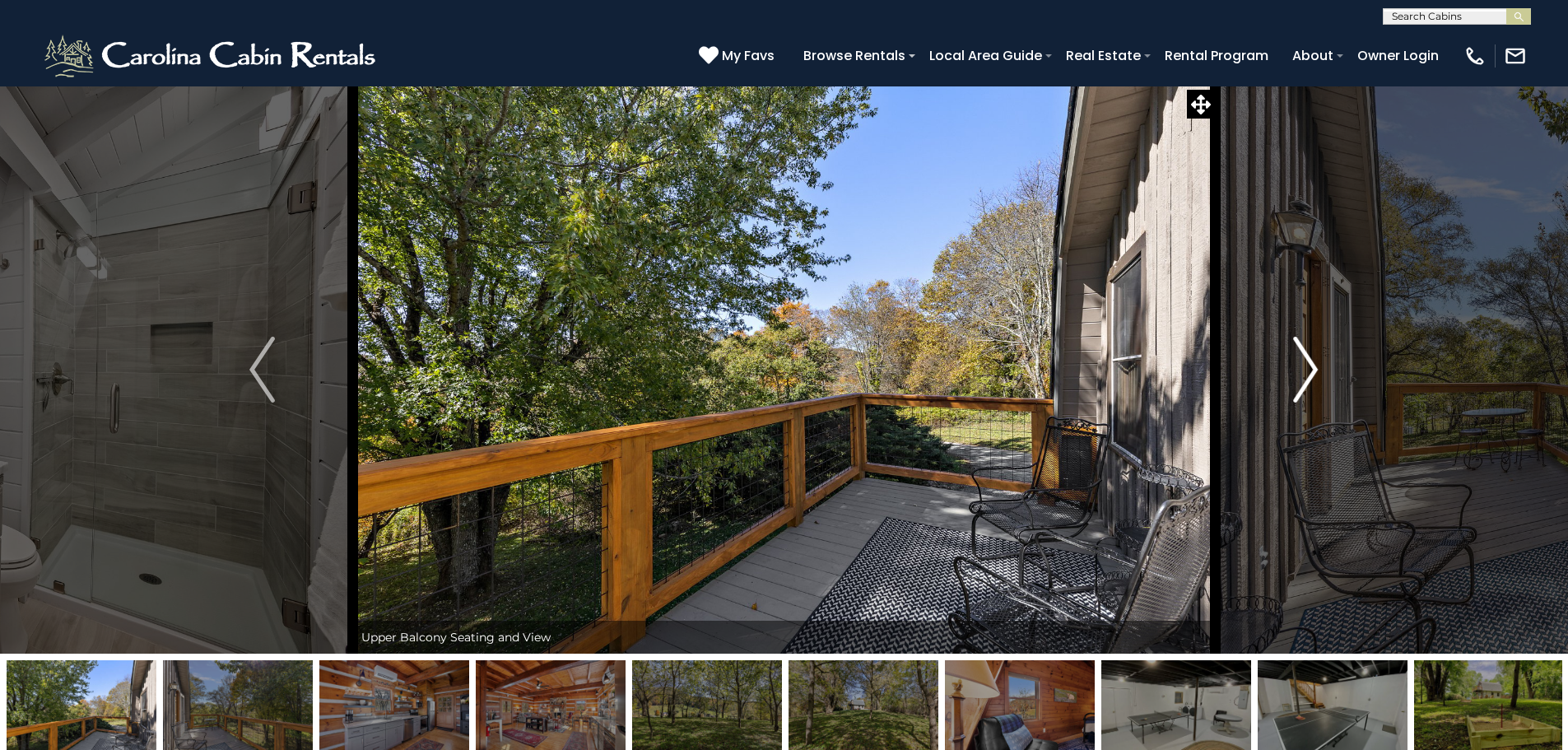
click at [1307, 365] on img "Next" at bounding box center [1305, 369] width 25 height 66
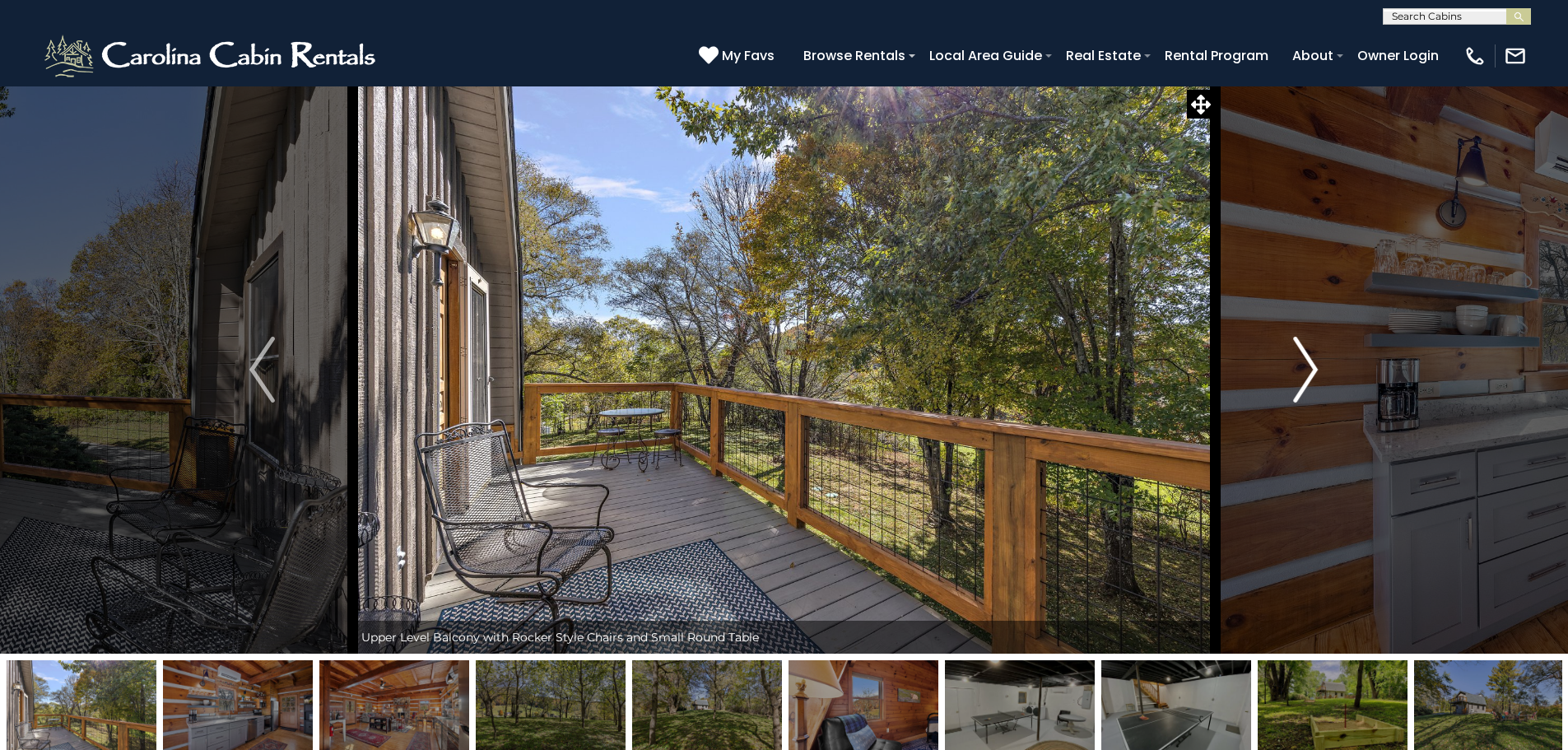
click at [1307, 365] on img "Next" at bounding box center [1305, 369] width 25 height 66
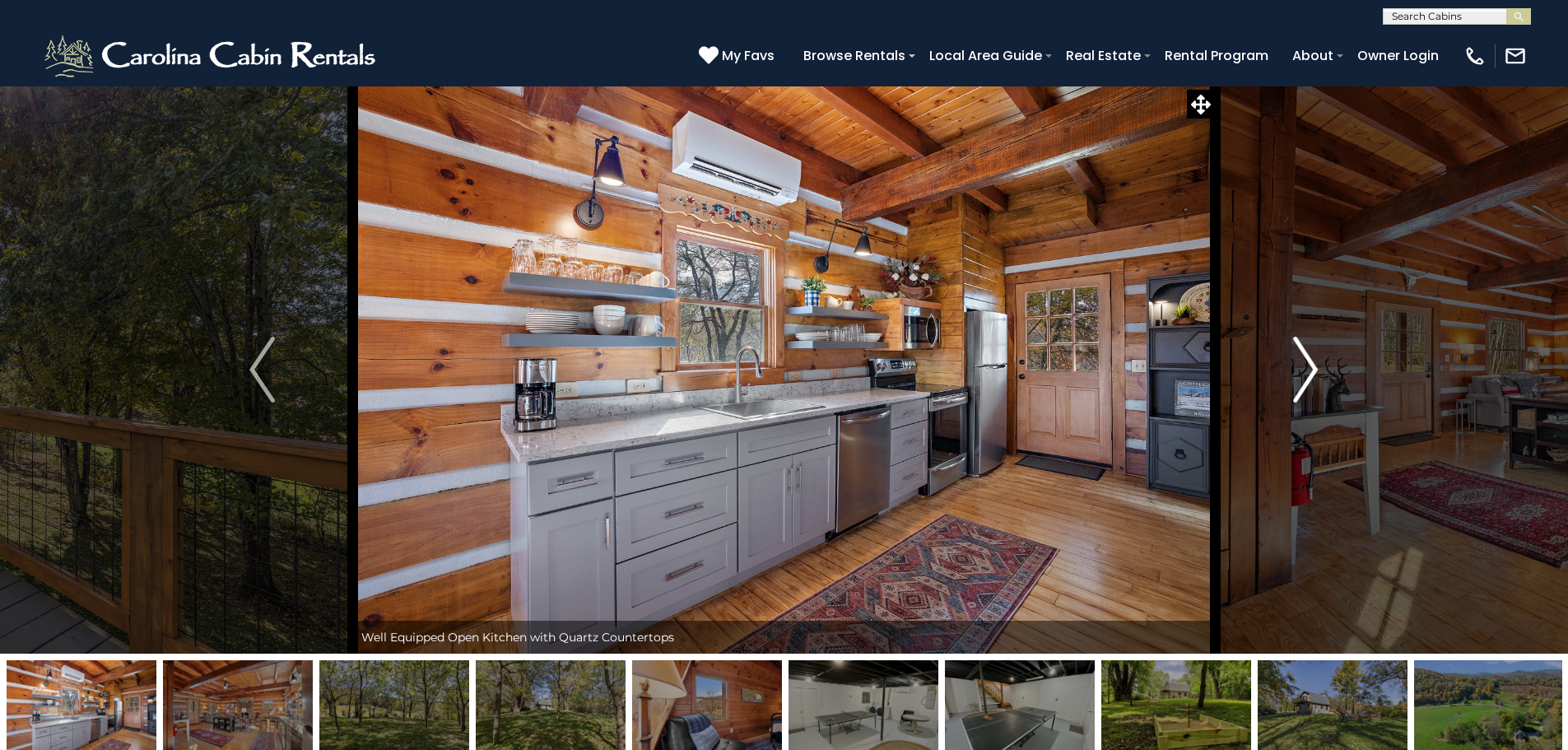
click at [1307, 365] on img "Next" at bounding box center [1305, 369] width 25 height 66
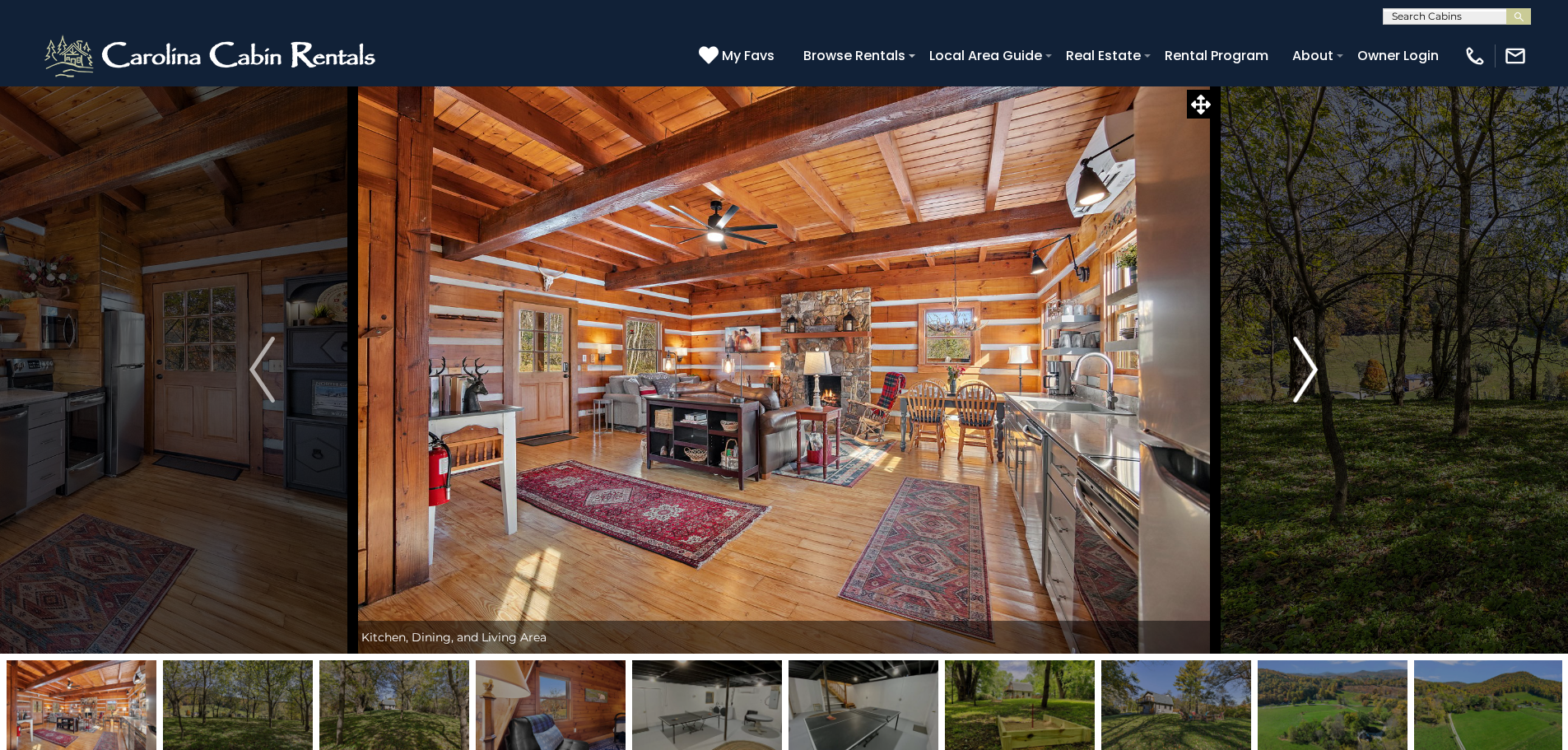
click at [1307, 365] on img "Next" at bounding box center [1305, 369] width 25 height 66
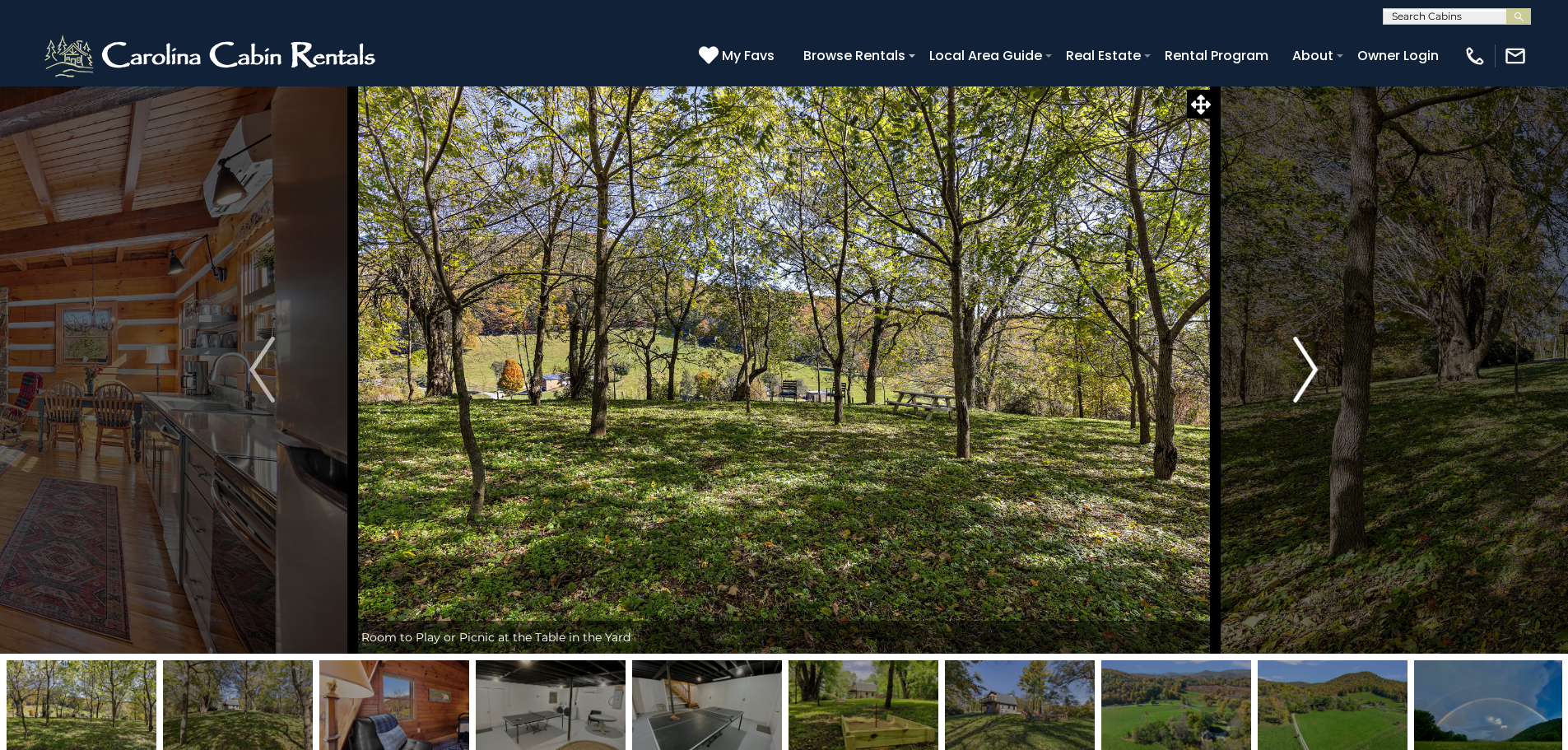
click at [1312, 379] on img "Next" at bounding box center [1305, 369] width 25 height 66
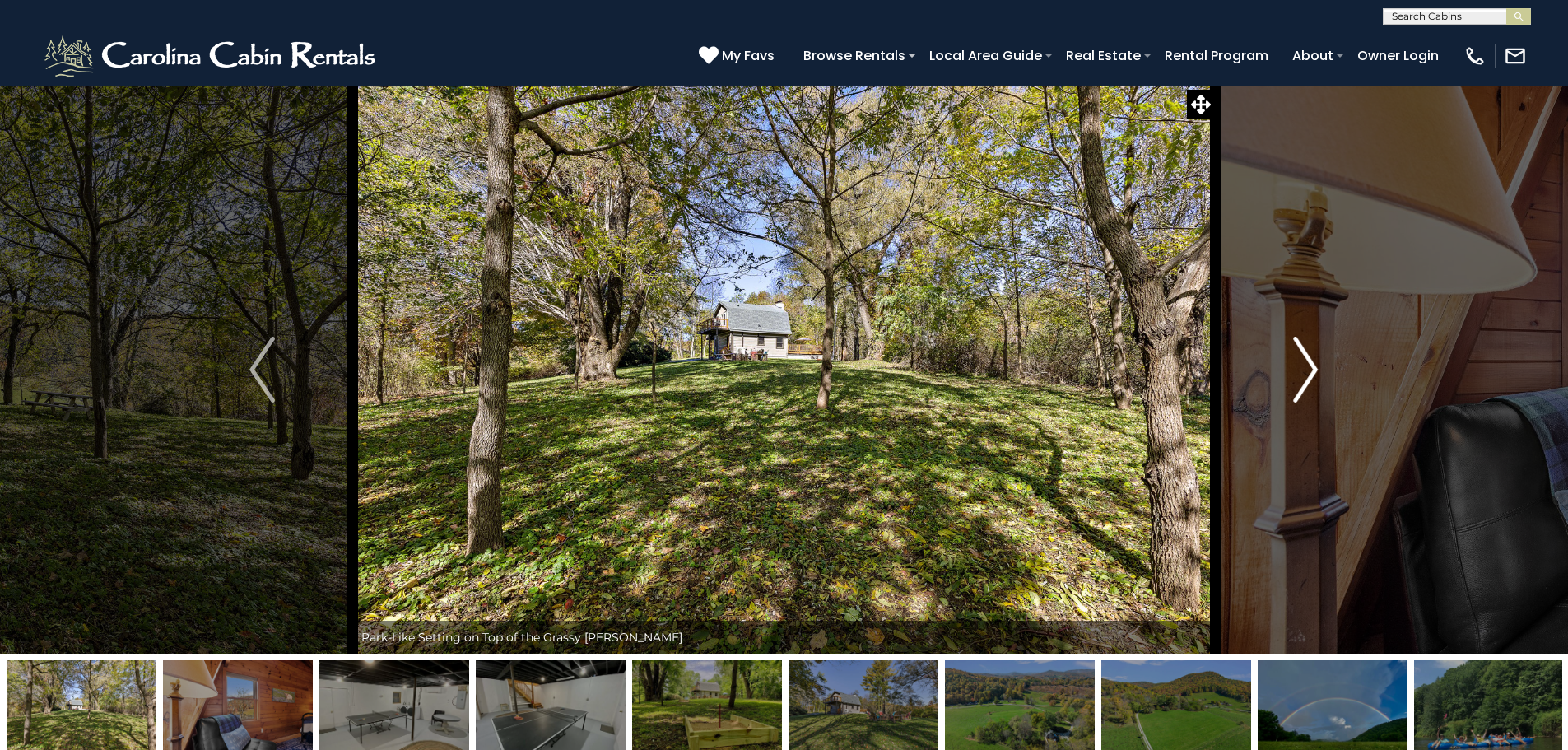
click at [1312, 379] on img "Next" at bounding box center [1305, 369] width 25 height 66
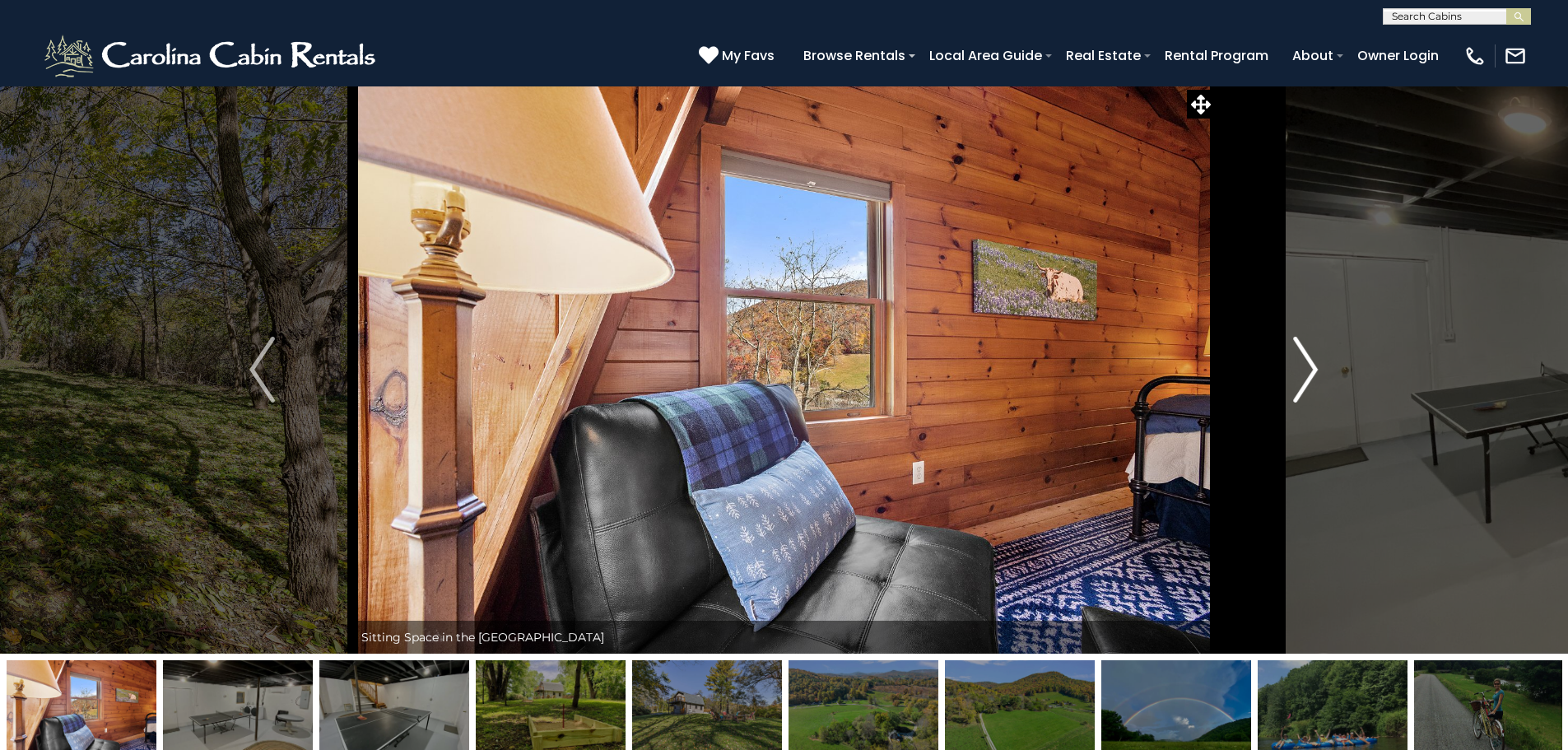
click at [1312, 379] on img "Next" at bounding box center [1305, 369] width 25 height 66
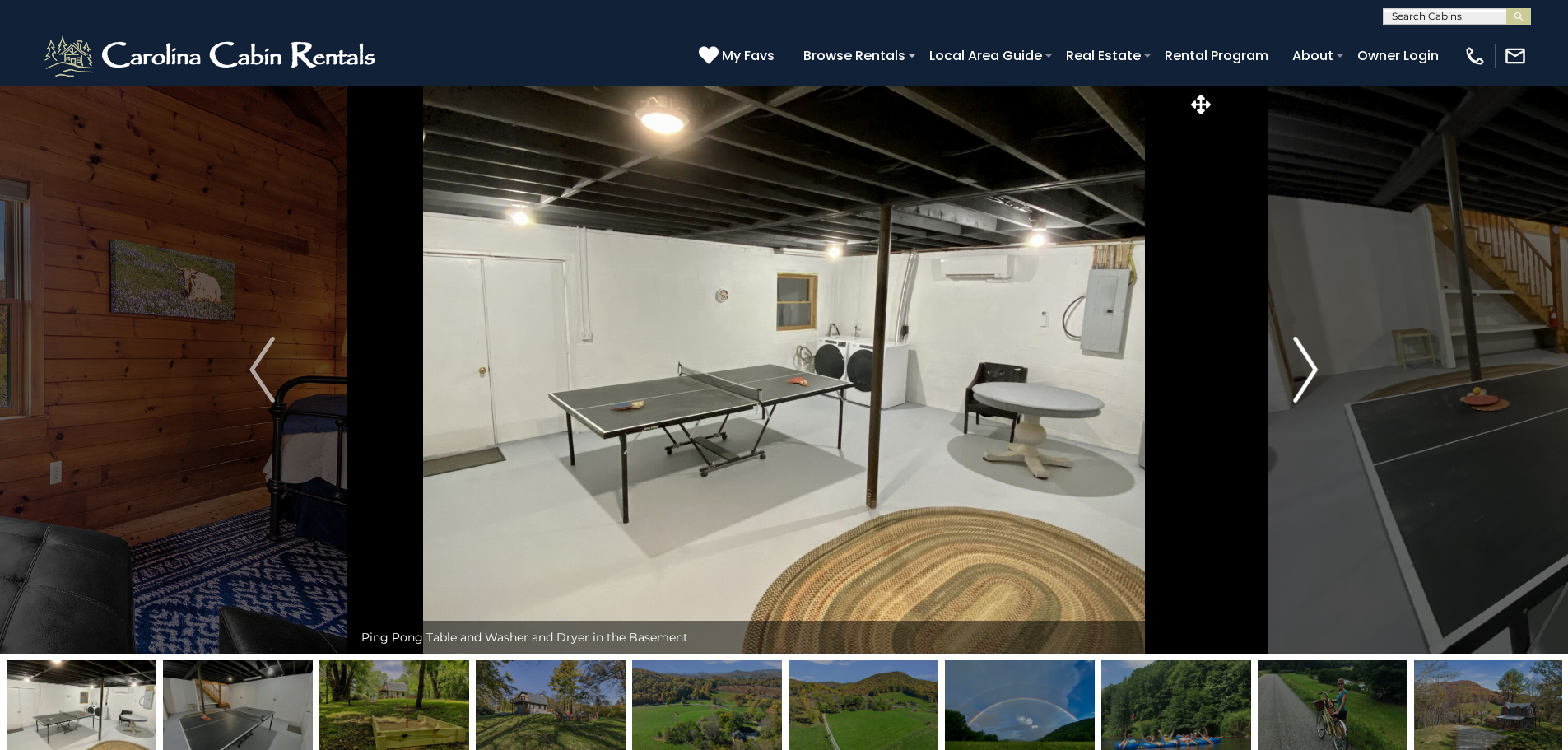
click at [1312, 379] on img "Next" at bounding box center [1305, 369] width 25 height 66
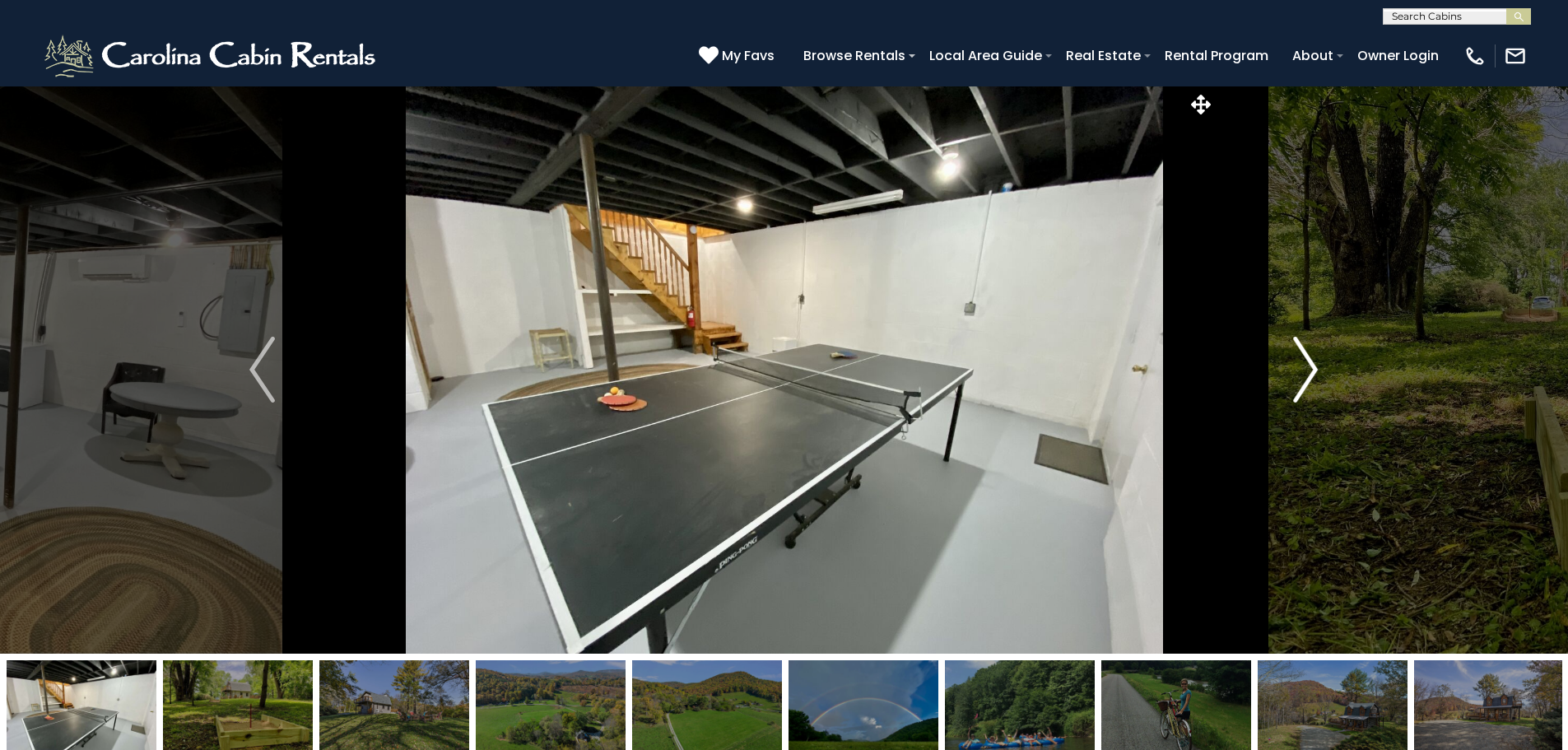
click at [1312, 379] on img "Next" at bounding box center [1305, 369] width 25 height 66
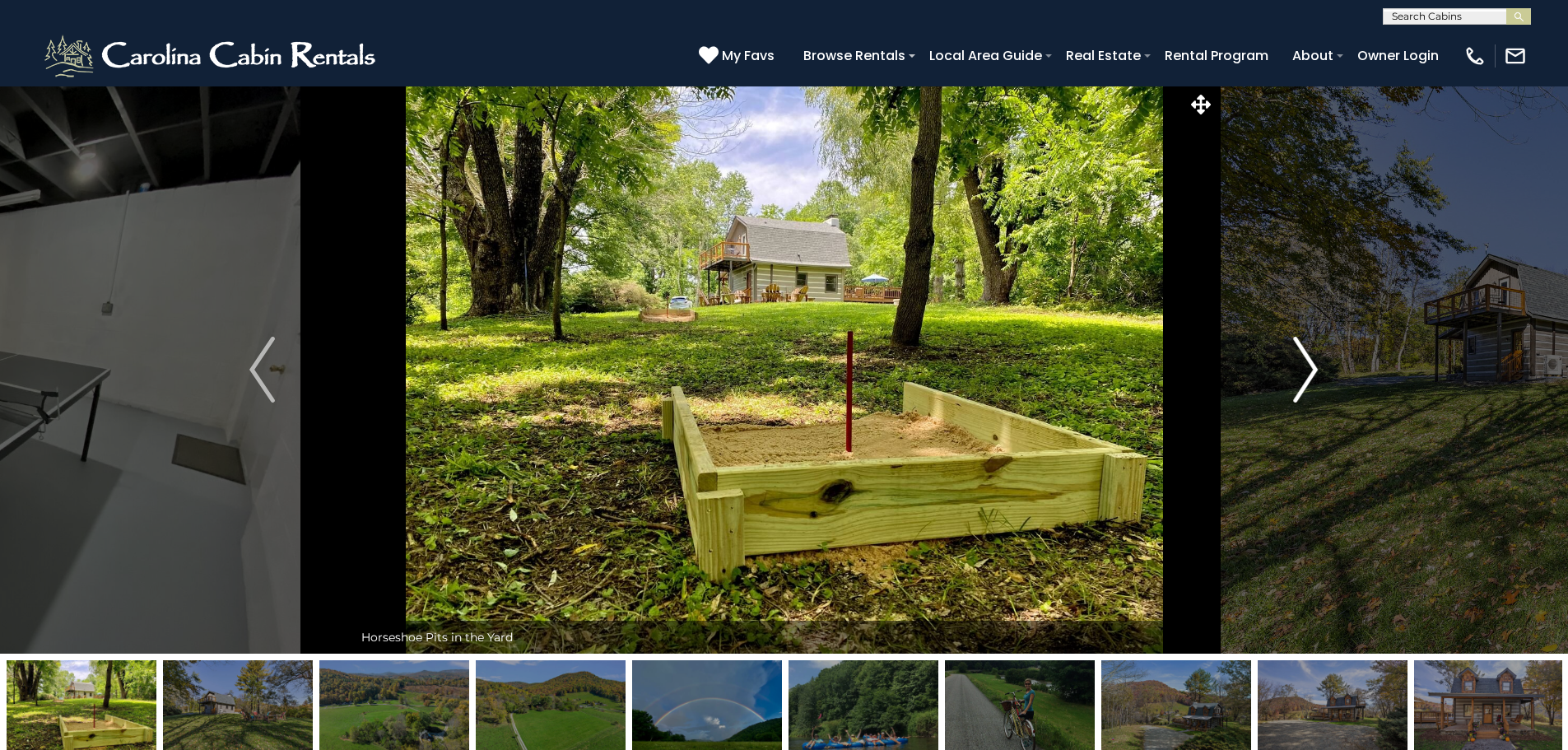
click at [1312, 379] on img "Next" at bounding box center [1305, 369] width 25 height 66
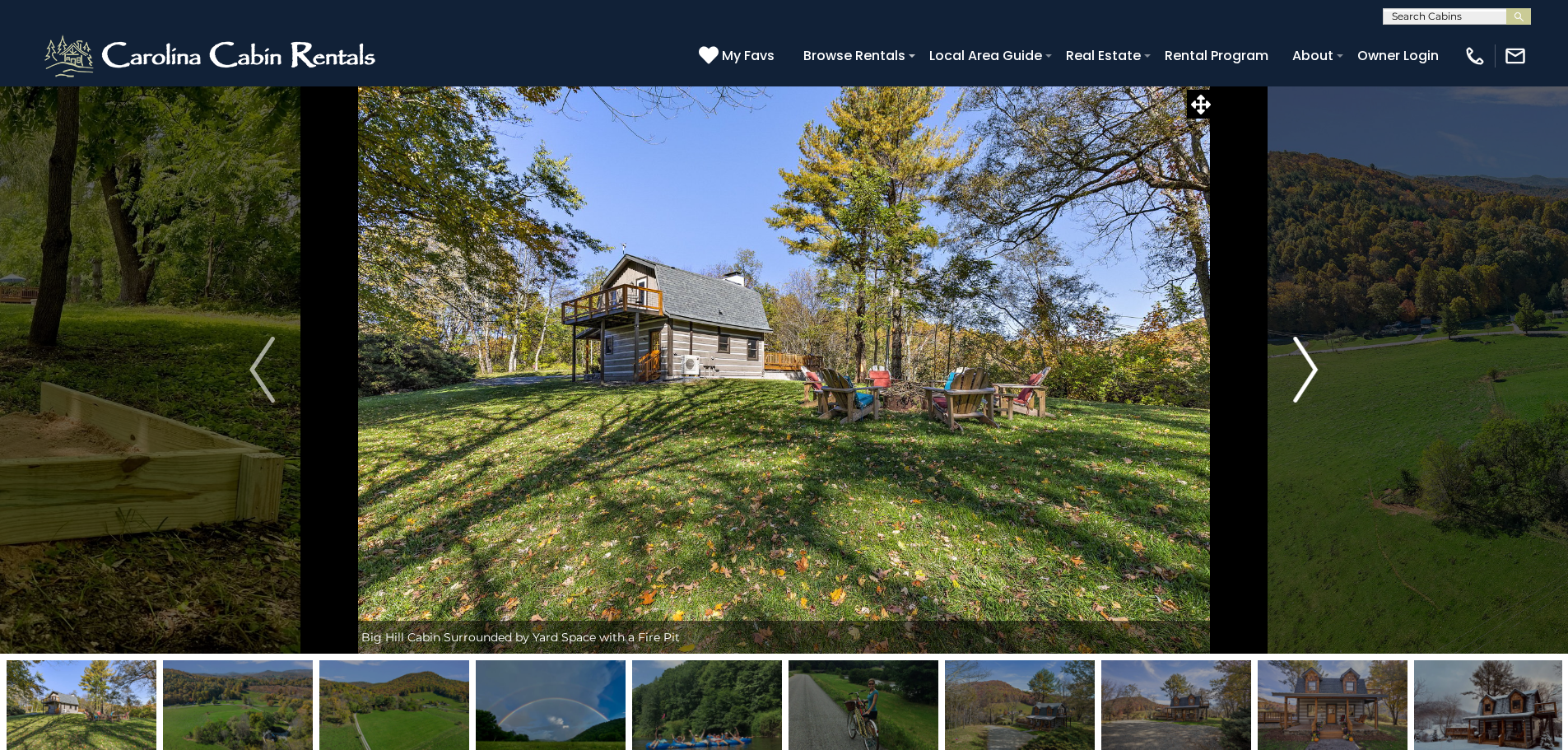
click at [1312, 379] on img "Next" at bounding box center [1305, 369] width 25 height 66
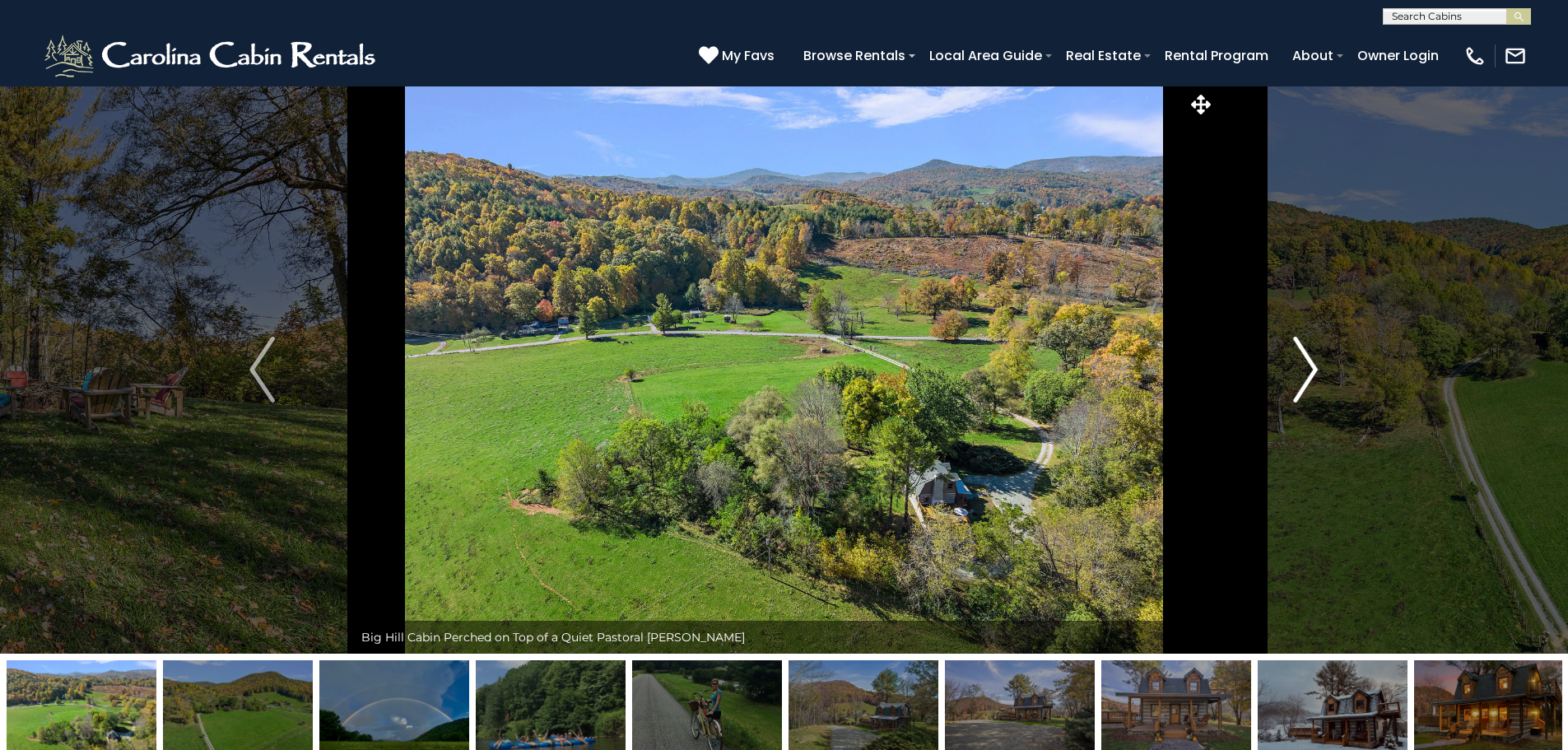
click at [1312, 379] on img "Next" at bounding box center [1305, 369] width 25 height 66
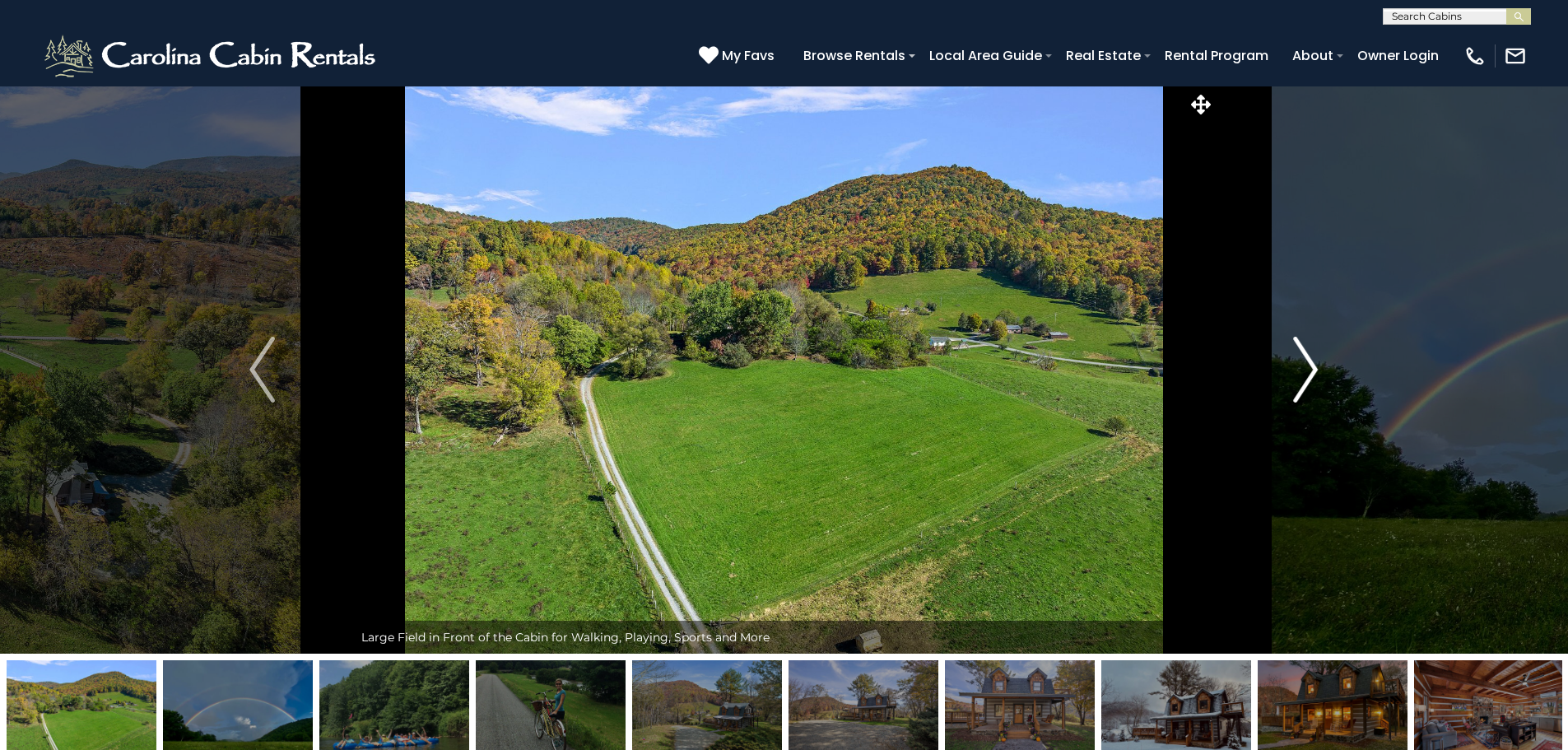
click at [1312, 379] on img "Next" at bounding box center [1305, 369] width 25 height 66
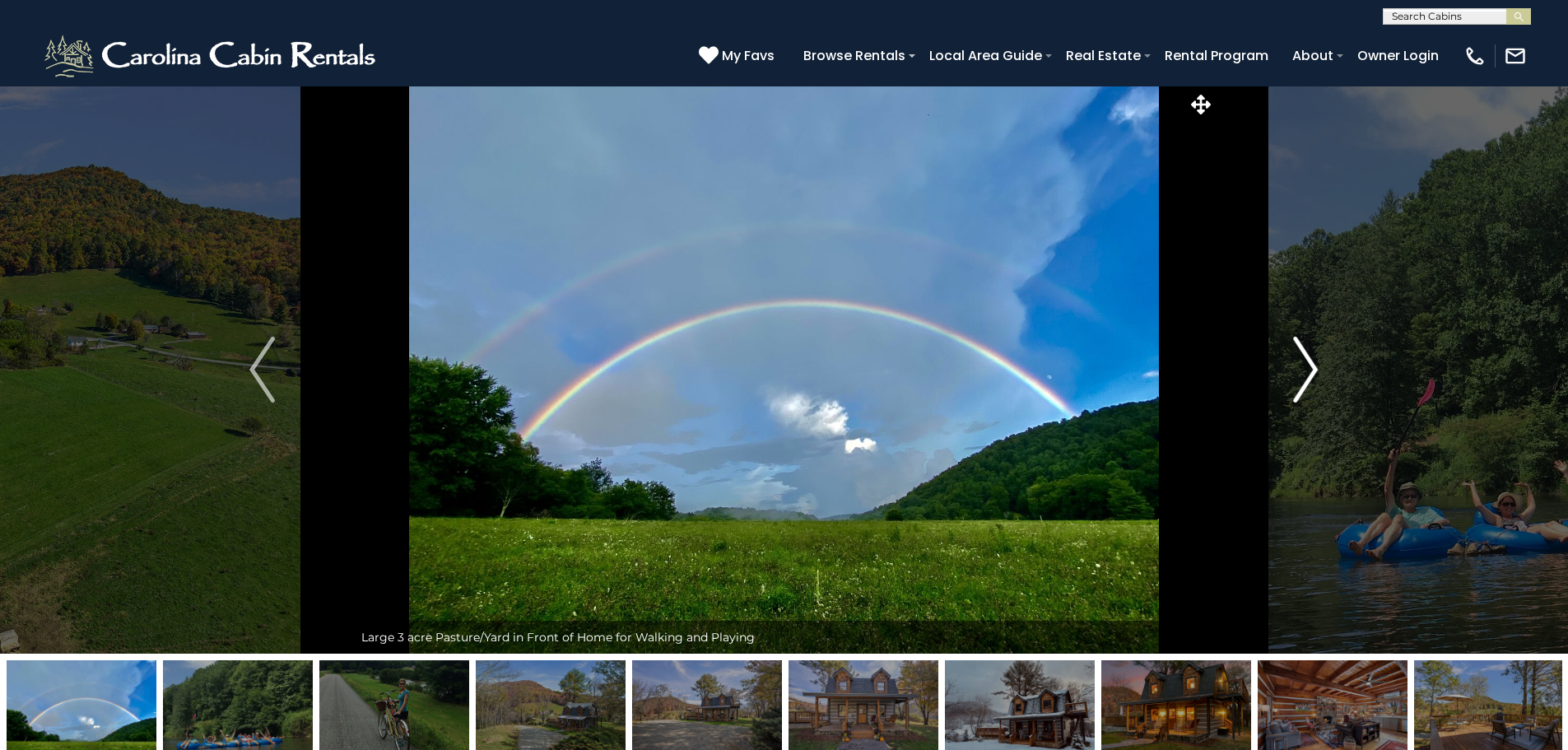
click at [1312, 379] on img "Next" at bounding box center [1305, 369] width 25 height 66
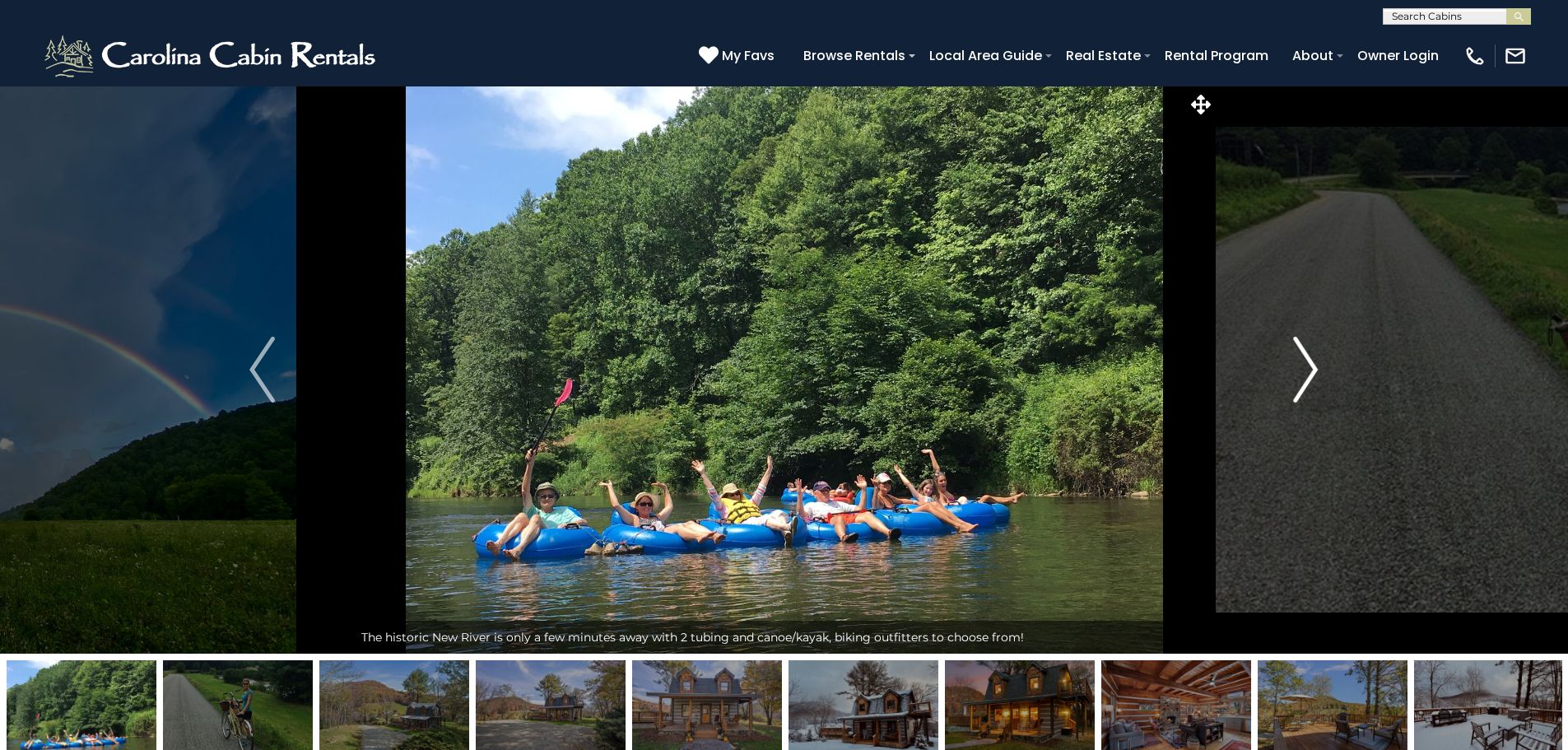
click at [1312, 379] on img "Next" at bounding box center [1305, 369] width 25 height 66
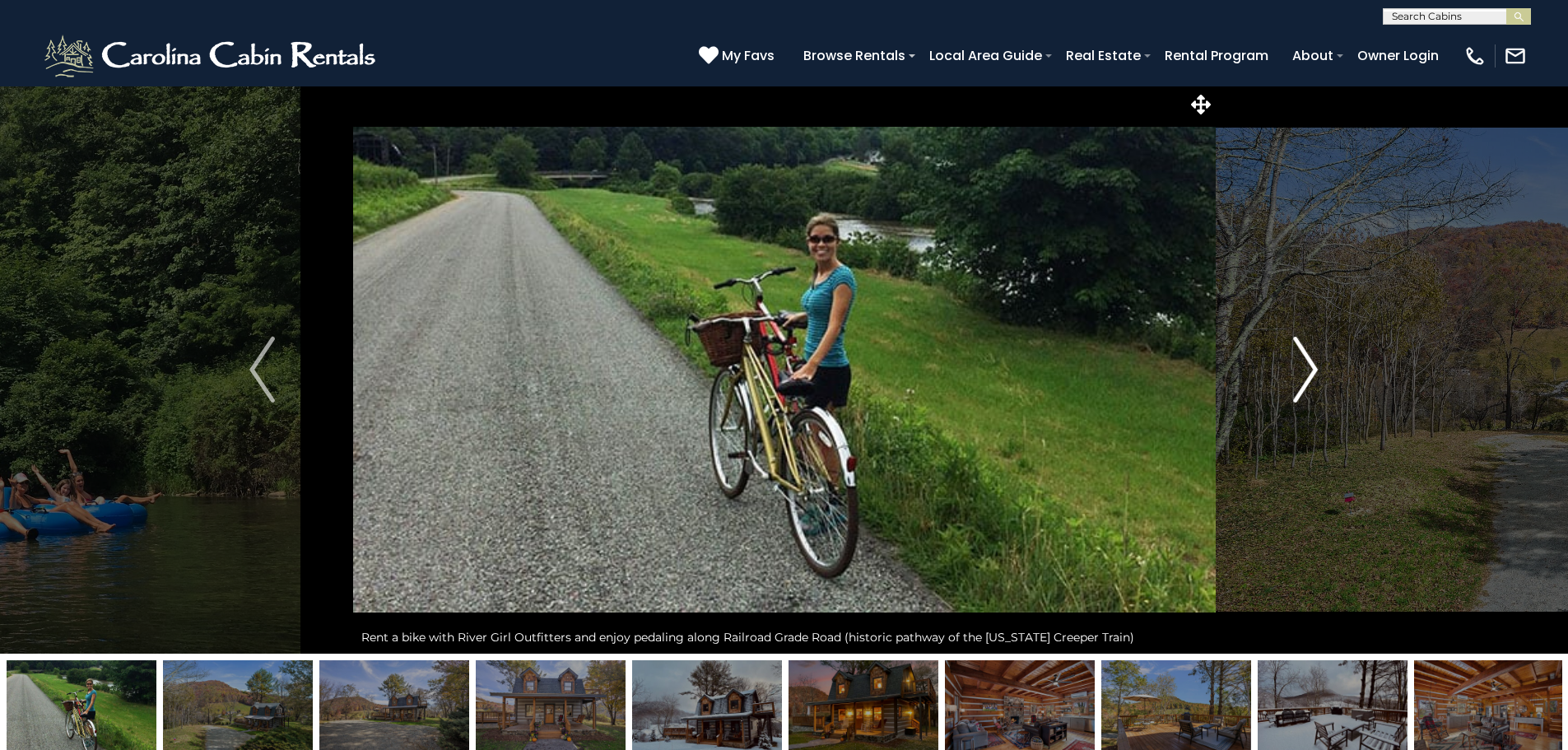
click at [1312, 379] on img "Next" at bounding box center [1305, 369] width 25 height 66
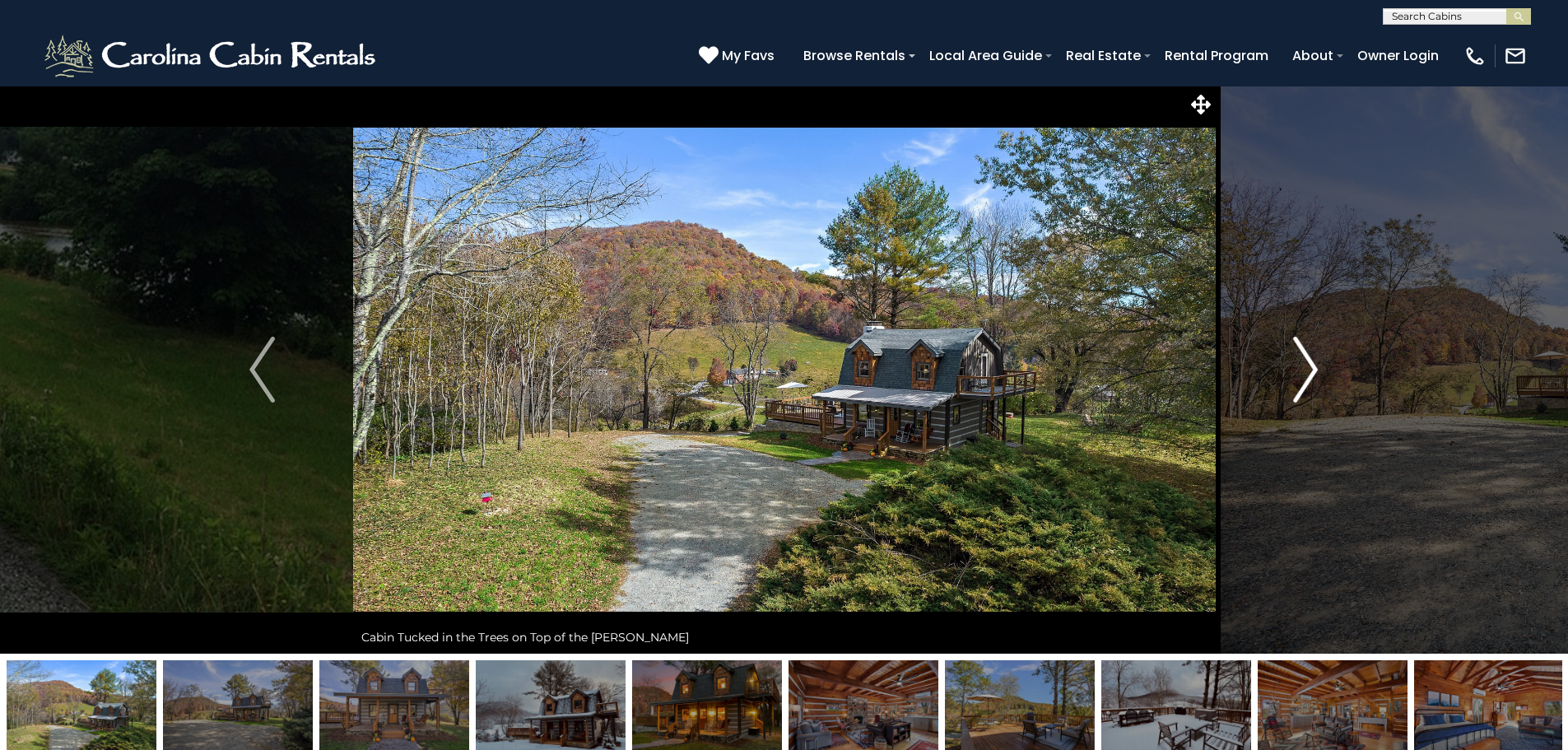
click at [1312, 379] on img "Next" at bounding box center [1305, 369] width 25 height 66
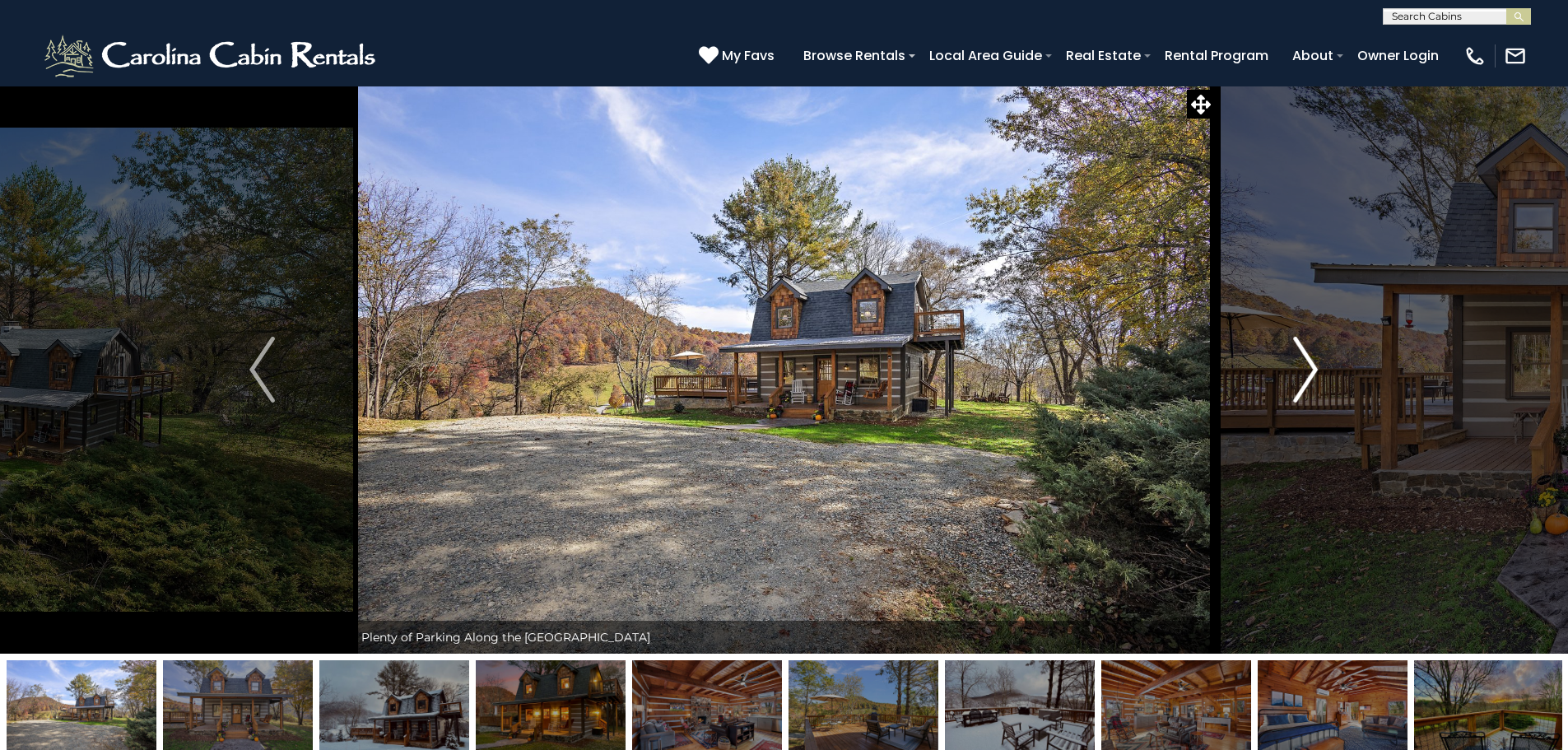
click at [1312, 379] on img "Next" at bounding box center [1305, 369] width 25 height 66
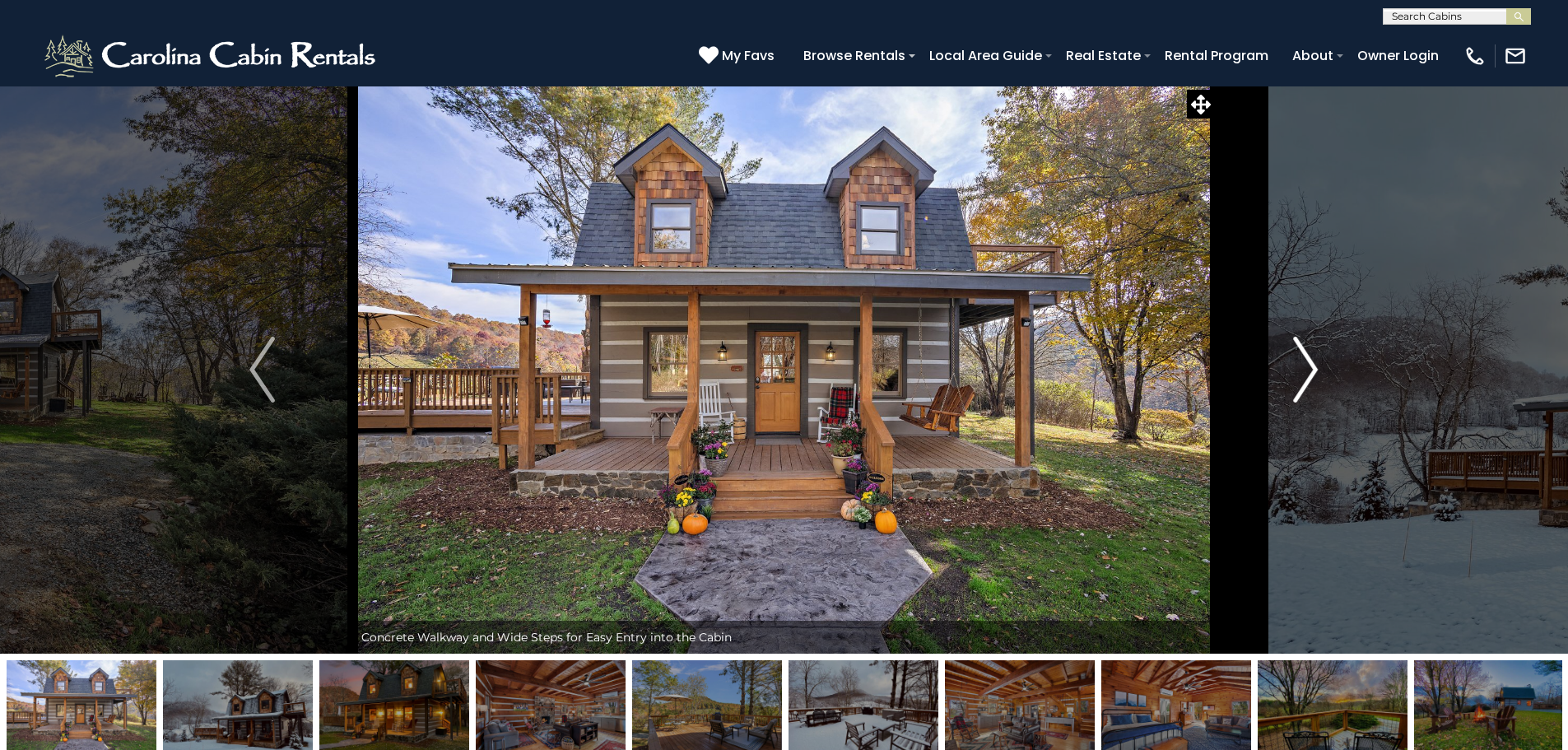
click at [1312, 379] on img "Next" at bounding box center [1305, 369] width 25 height 66
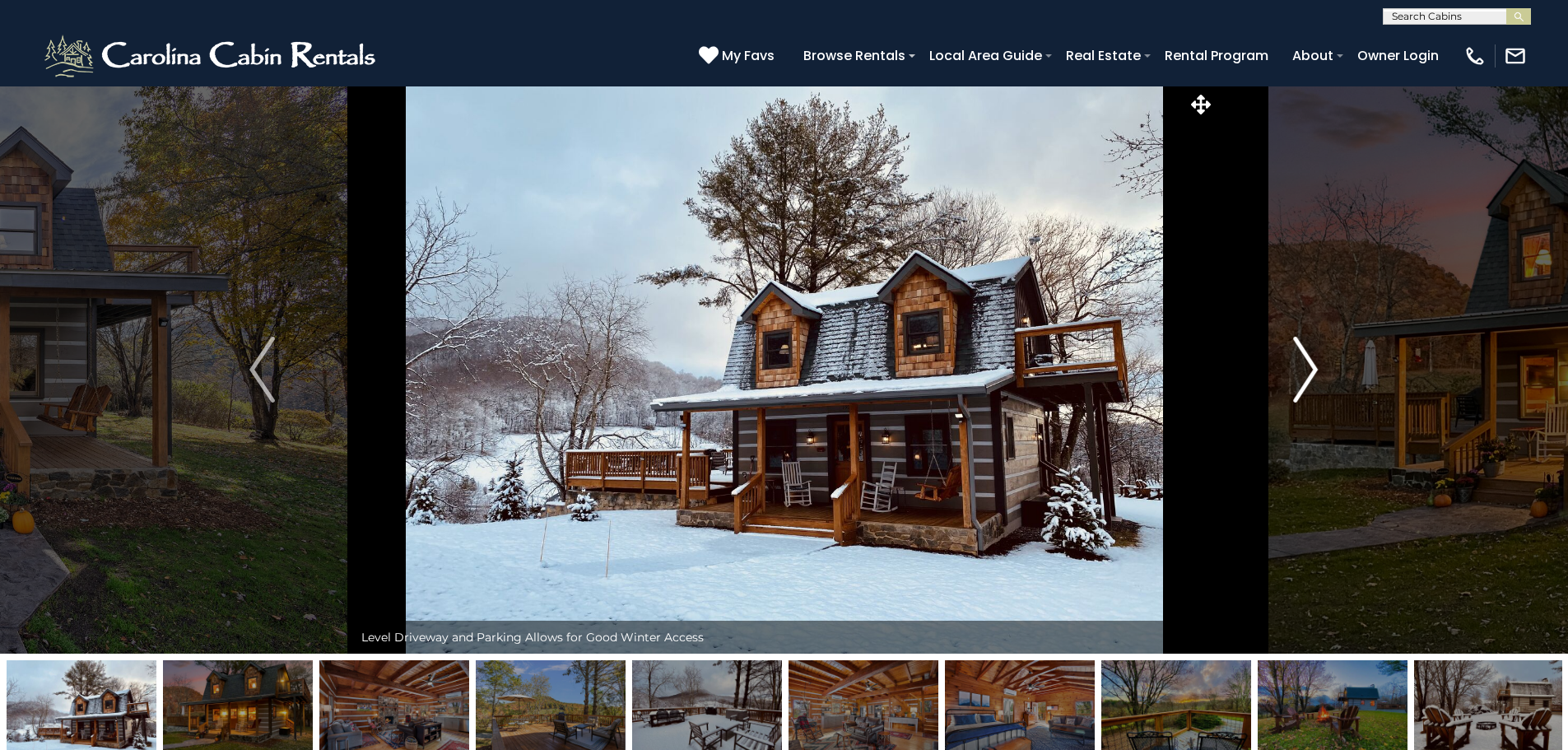
click at [1312, 379] on img "Next" at bounding box center [1305, 369] width 25 height 66
